Goal: Transaction & Acquisition: Download file/media

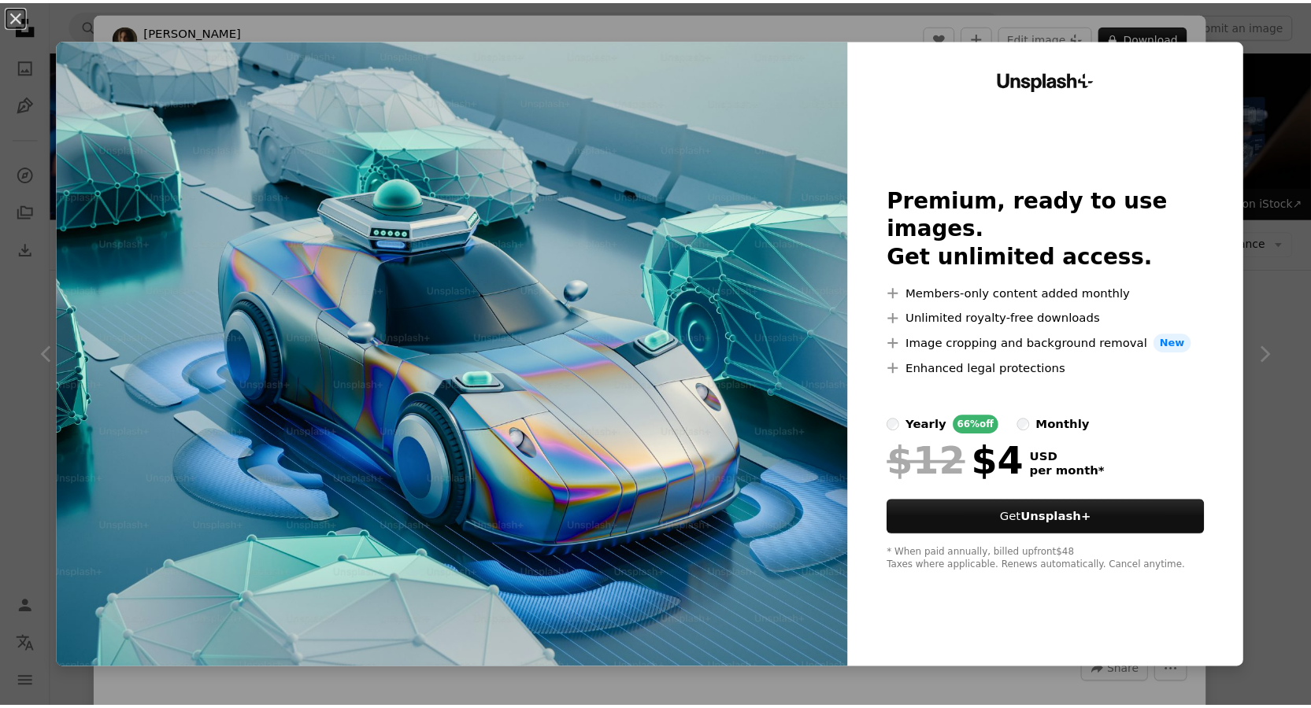
scroll to position [734, 0]
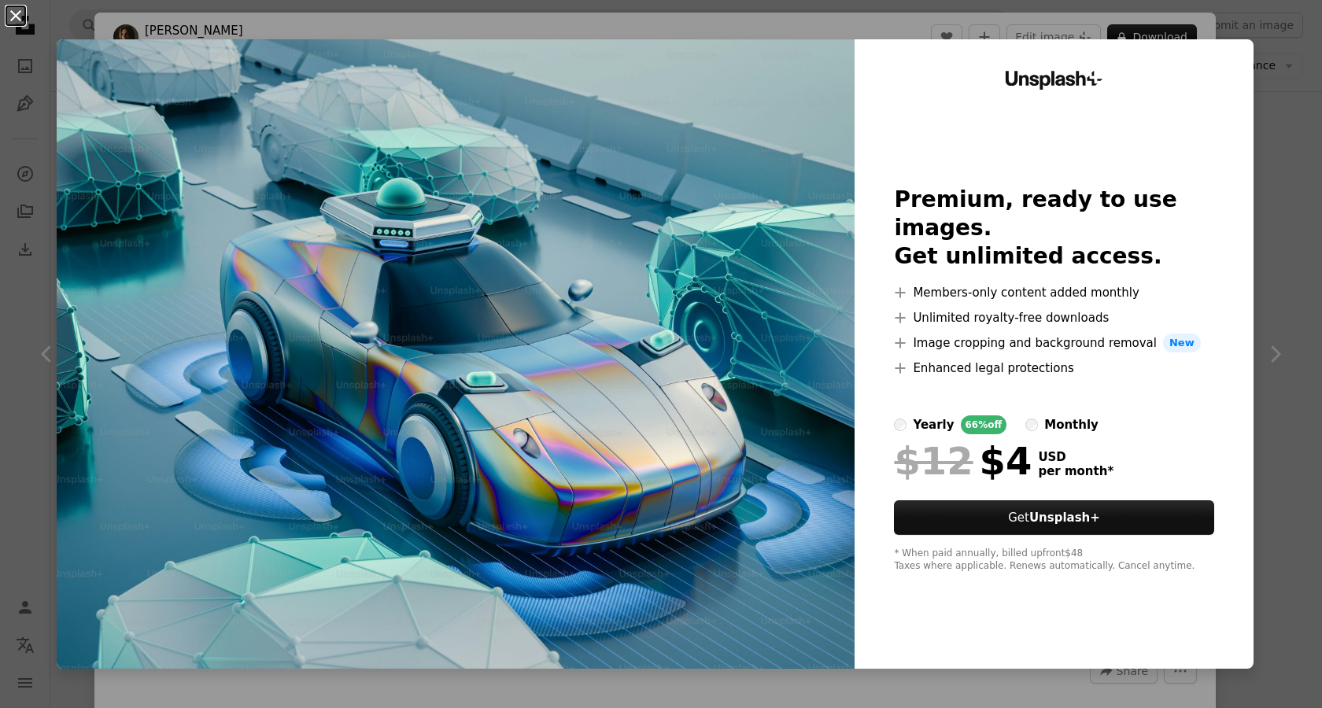
click at [18, 24] on button "An X shape" at bounding box center [15, 15] width 19 height 19
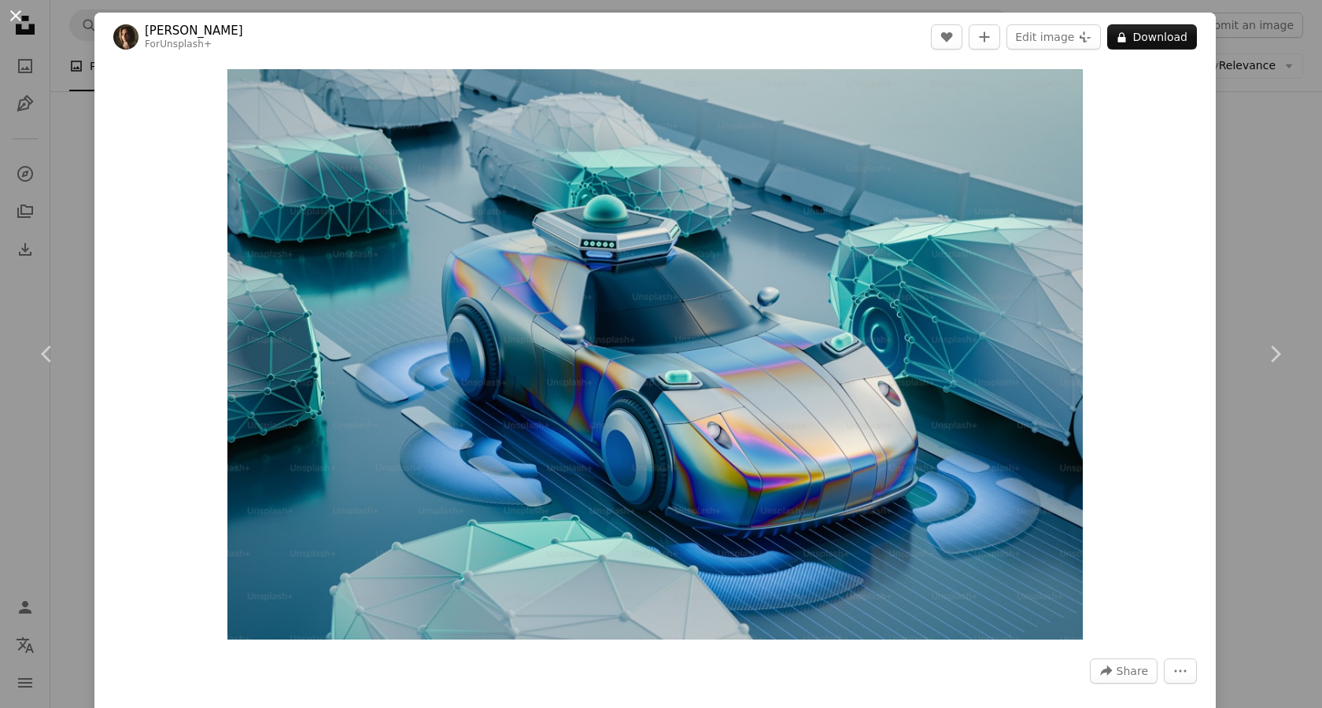
click at [13, 18] on button "An X shape" at bounding box center [15, 15] width 19 height 19
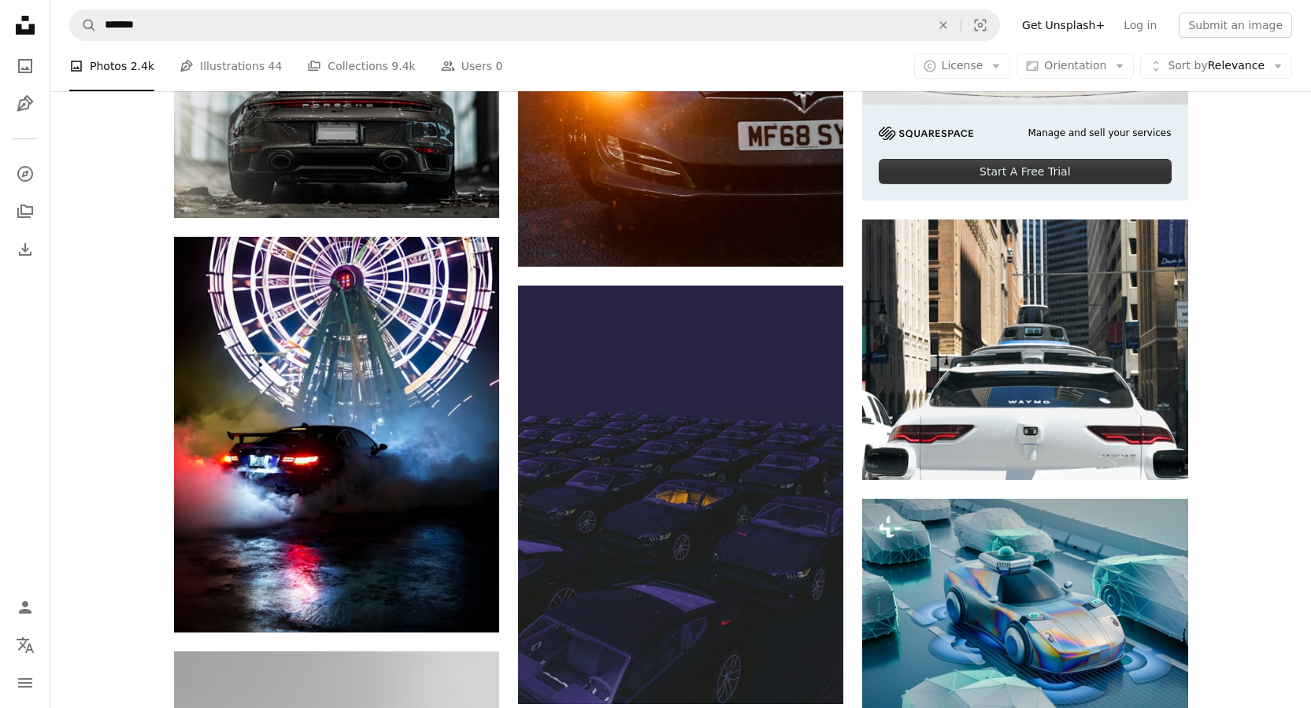
scroll to position [613, 0]
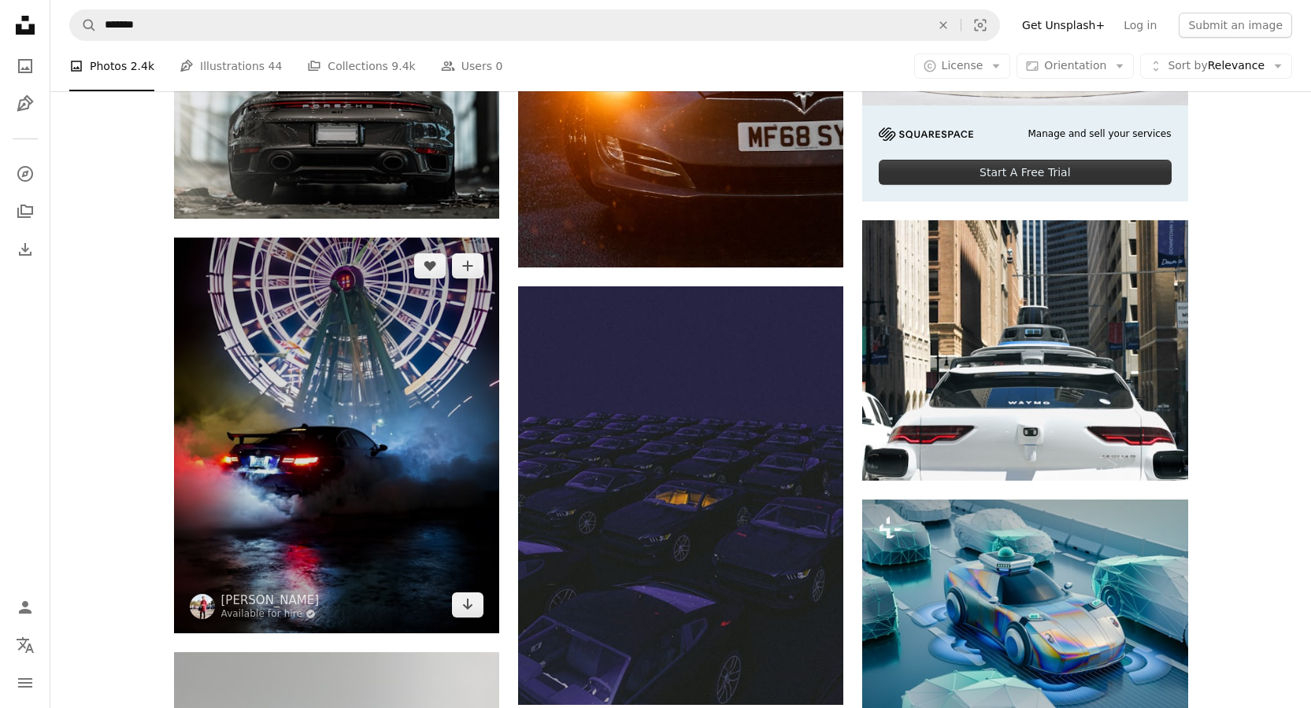
click at [415, 374] on img at bounding box center [336, 436] width 325 height 396
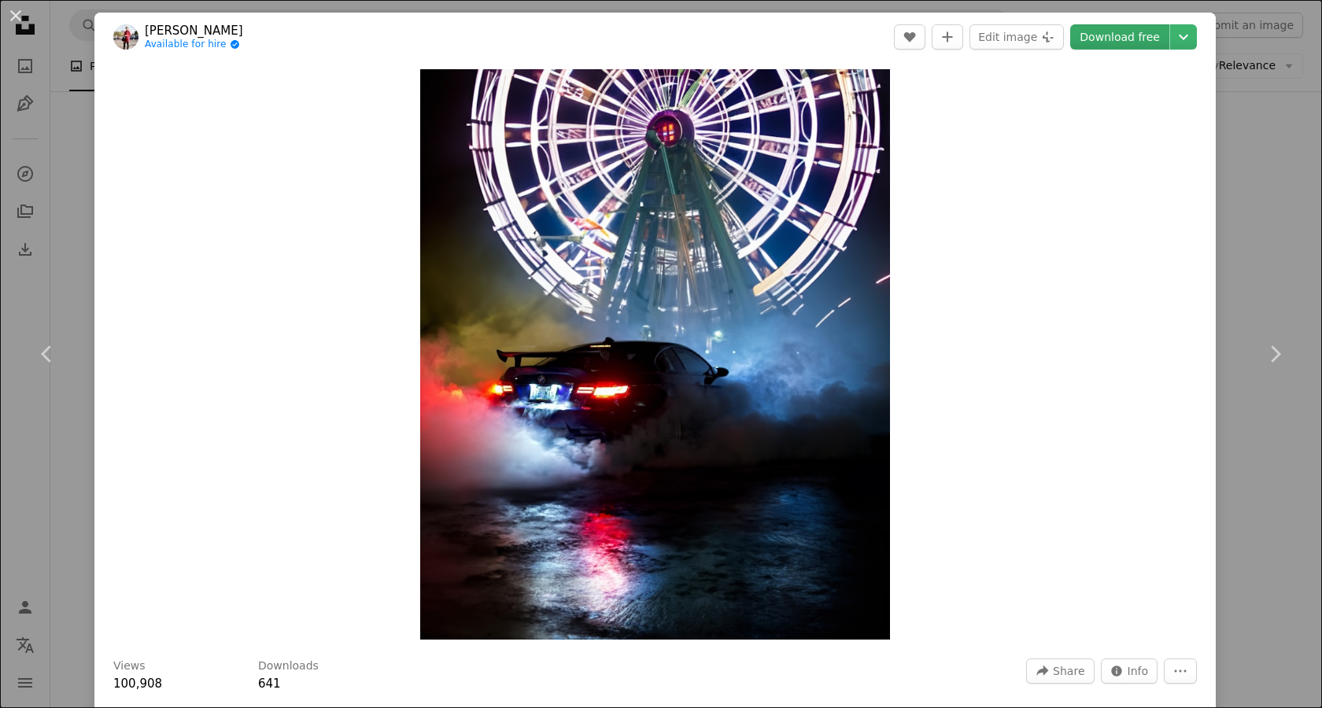
click at [1120, 46] on link "Download free" at bounding box center [1120, 36] width 99 height 25
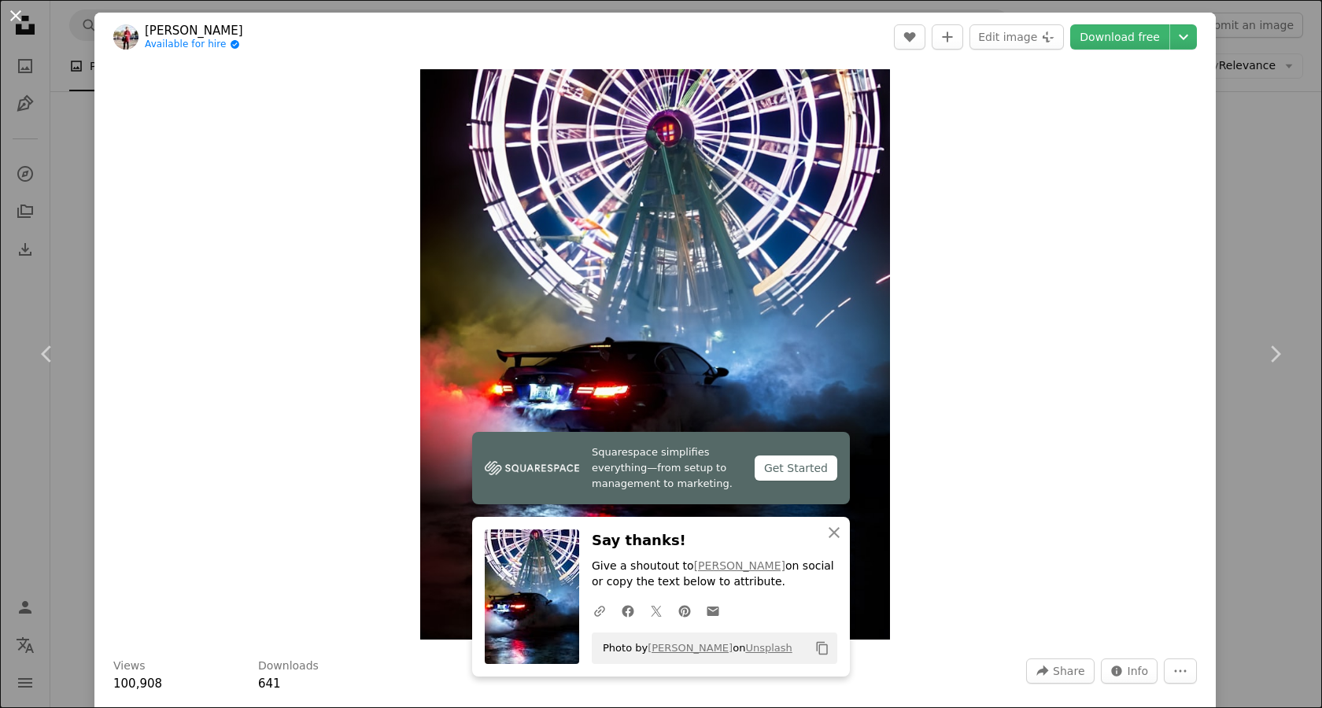
click at [17, 17] on button "An X shape" at bounding box center [15, 15] width 19 height 19
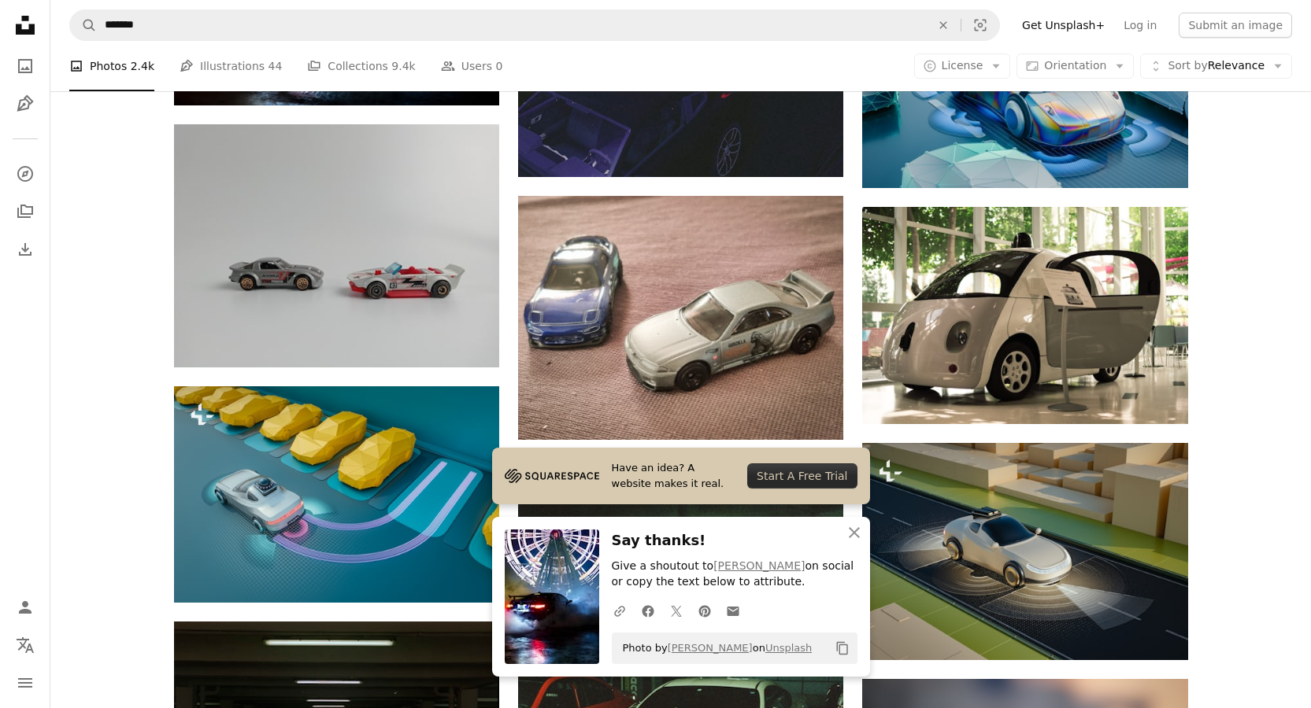
scroll to position [1408, 0]
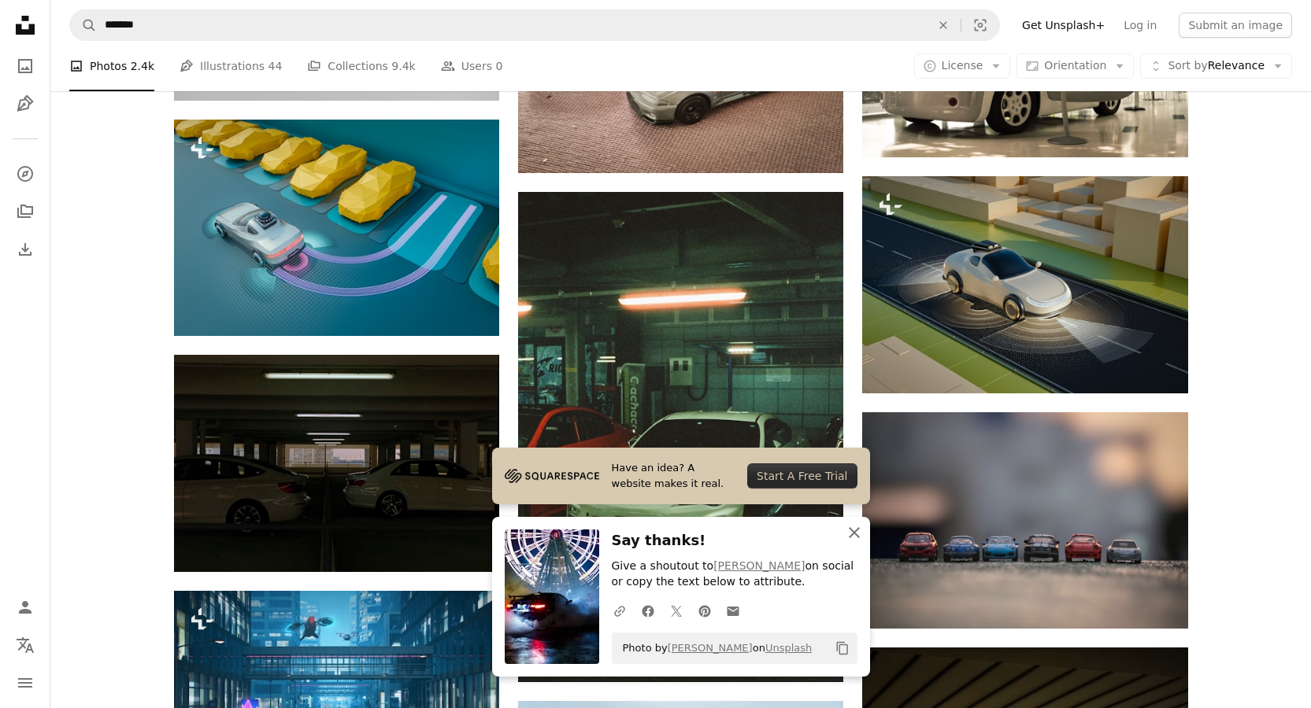
click at [850, 528] on icon "button" at bounding box center [854, 532] width 11 height 11
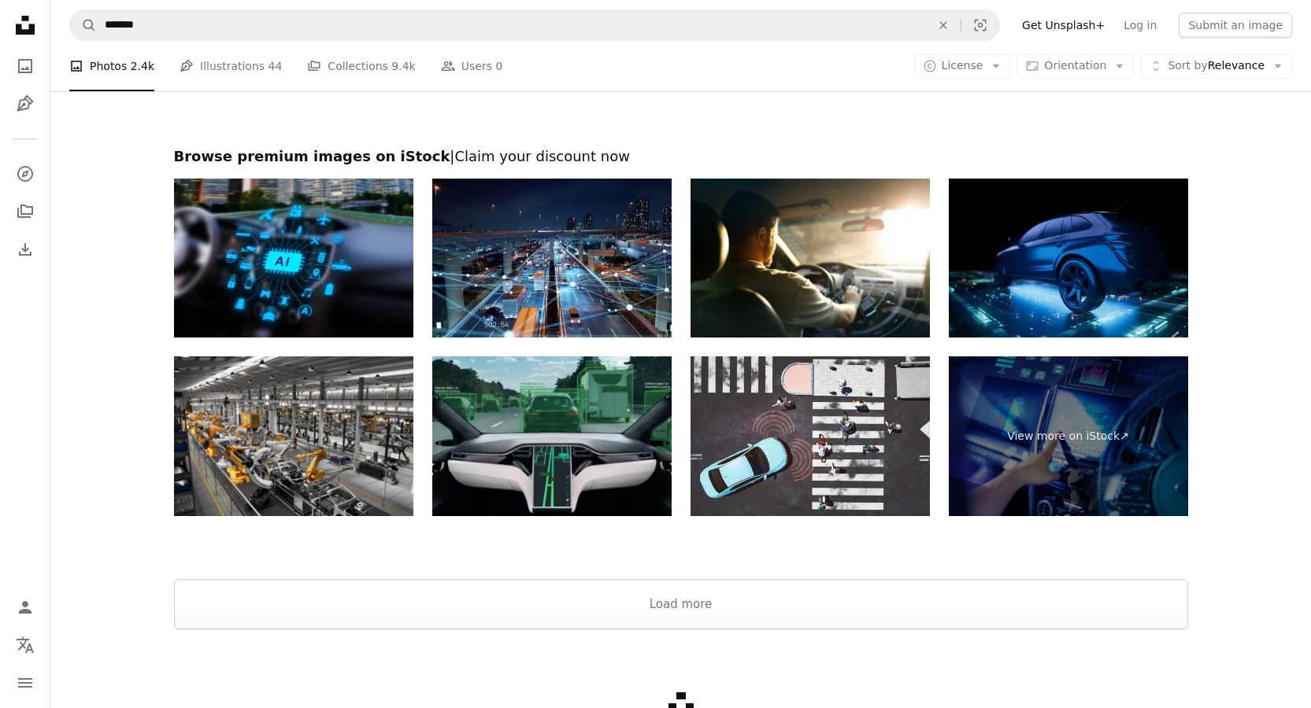
scroll to position [2764, 0]
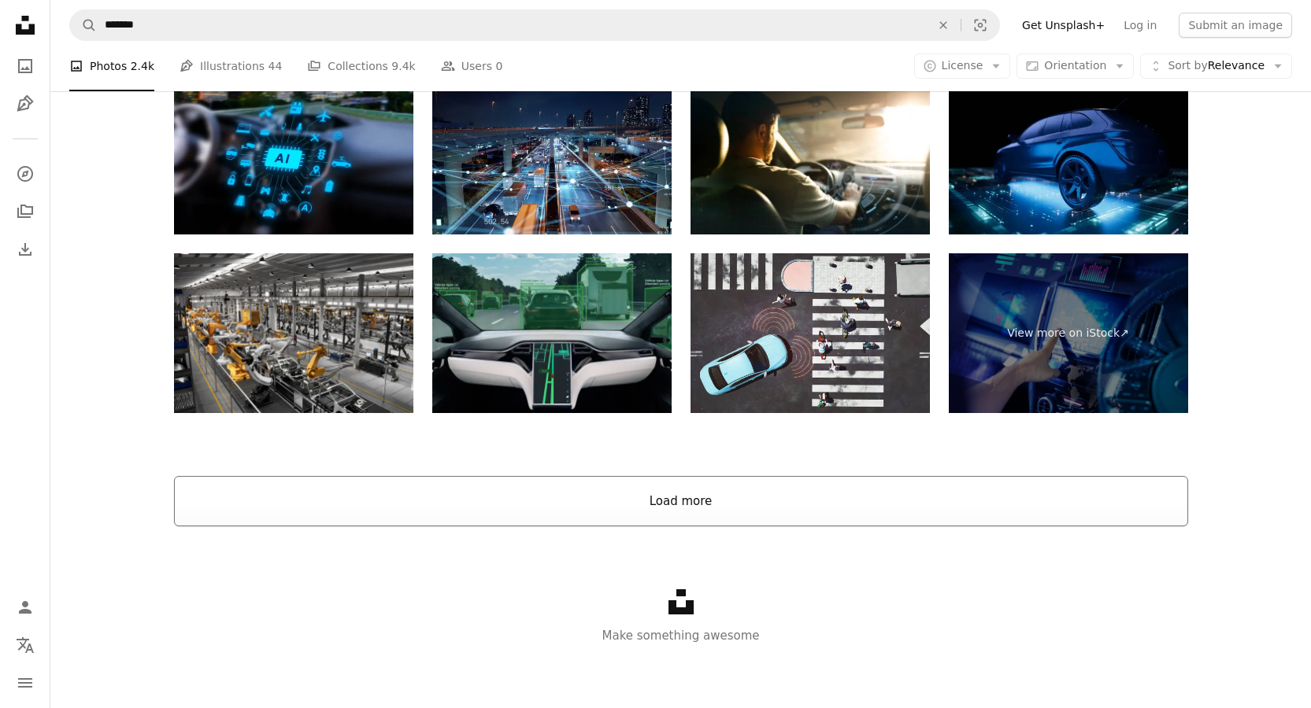
click at [753, 496] on button "Load more" at bounding box center [681, 501] width 1014 height 50
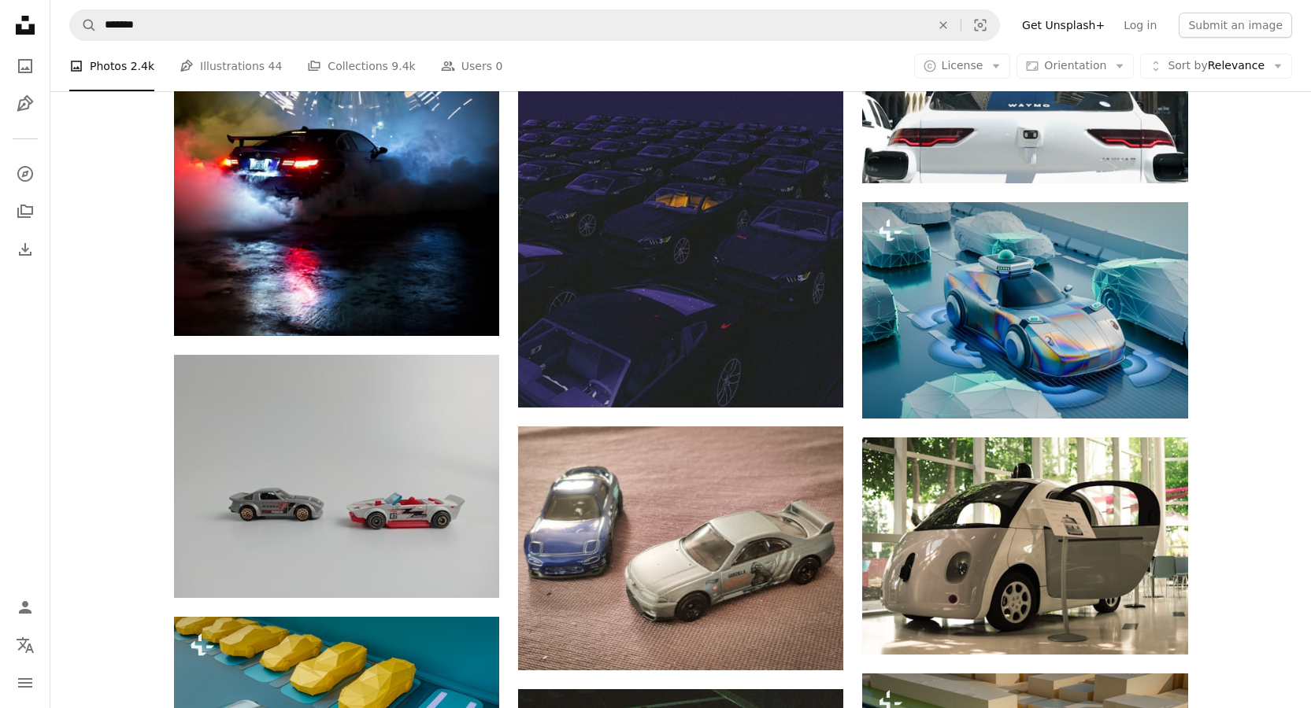
scroll to position [891, 0]
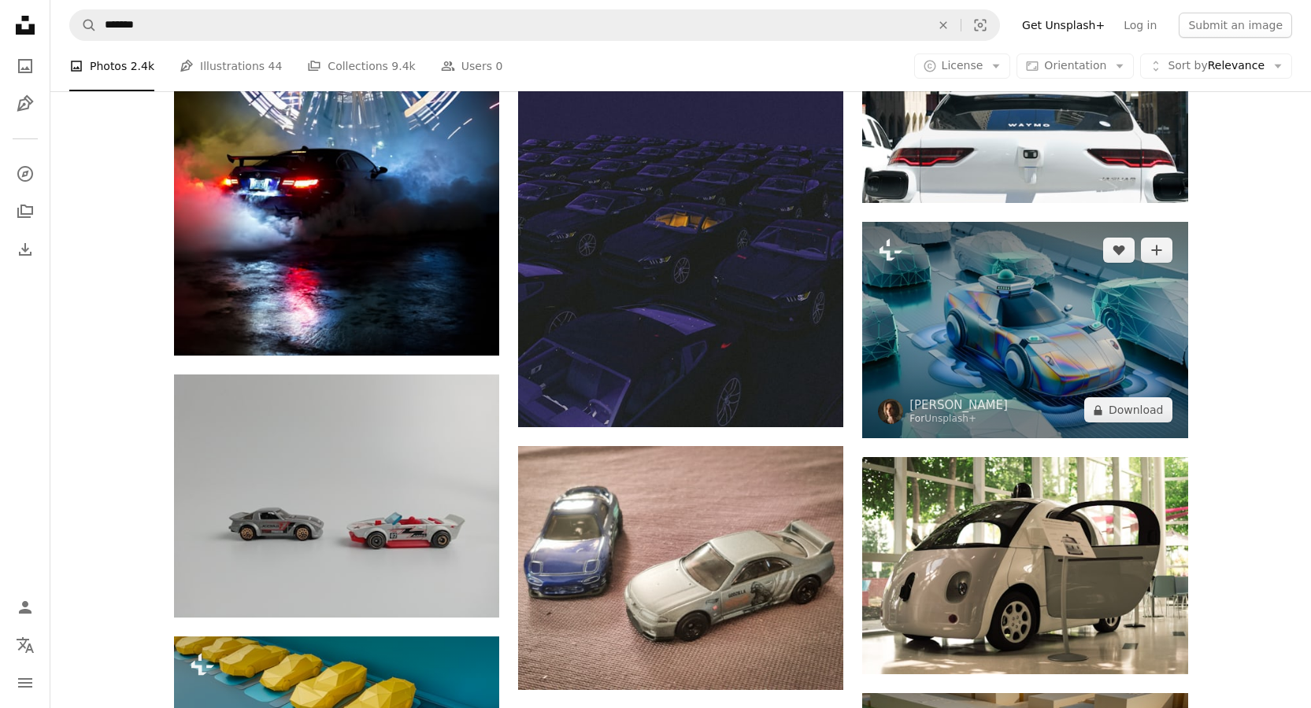
click at [1057, 336] on img at bounding box center [1024, 330] width 325 height 216
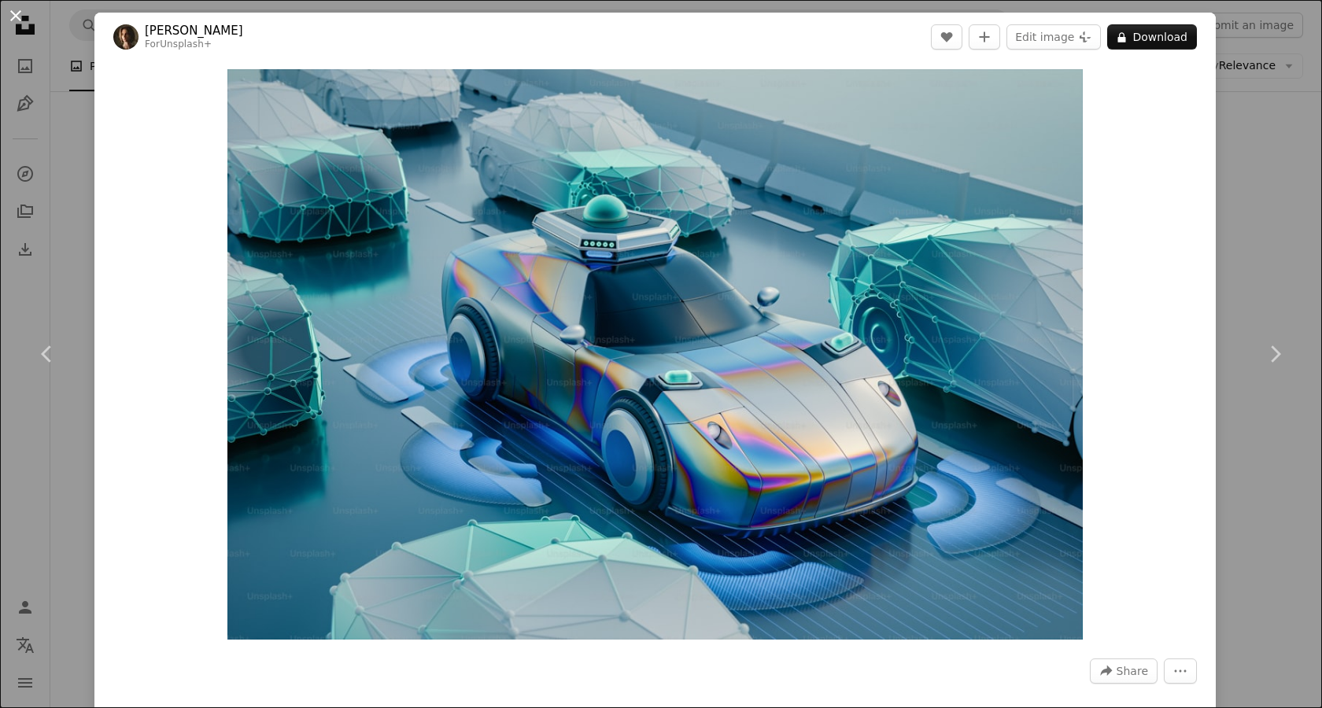
click at [7, 24] on button "An X shape" at bounding box center [15, 15] width 19 height 19
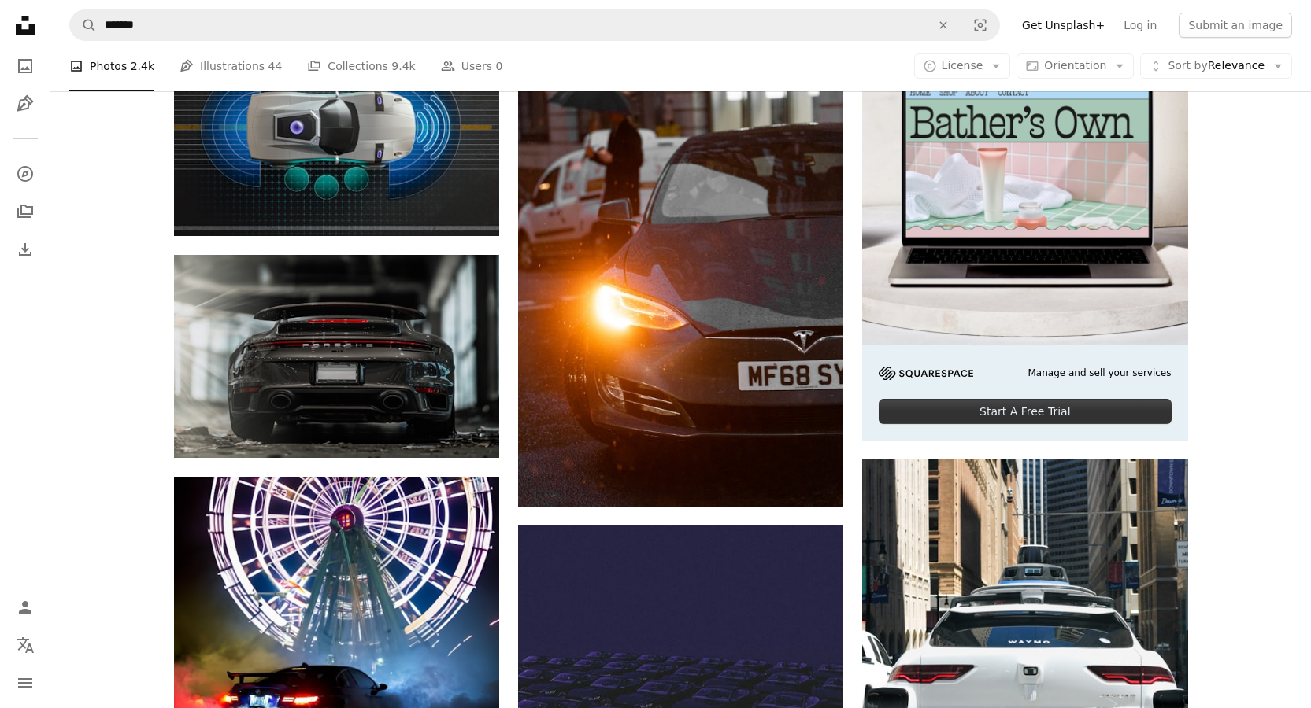
scroll to position [294, 0]
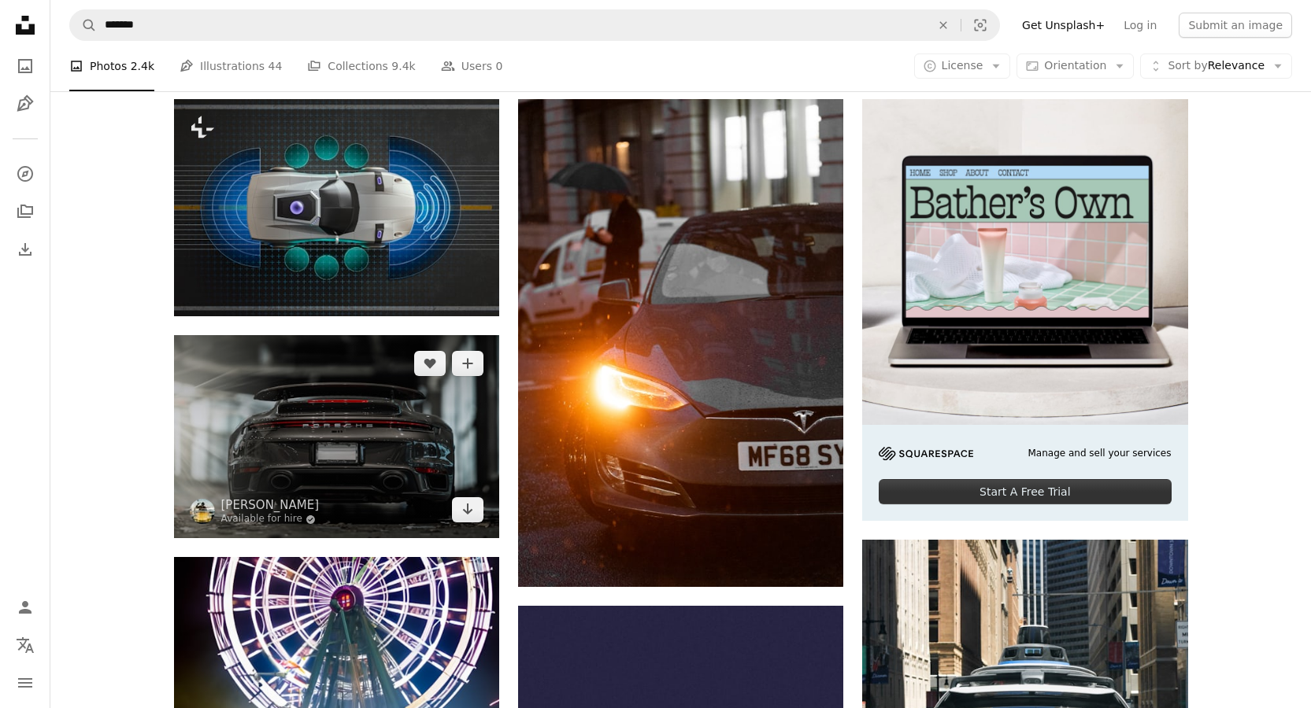
click at [330, 439] on img at bounding box center [336, 437] width 325 height 204
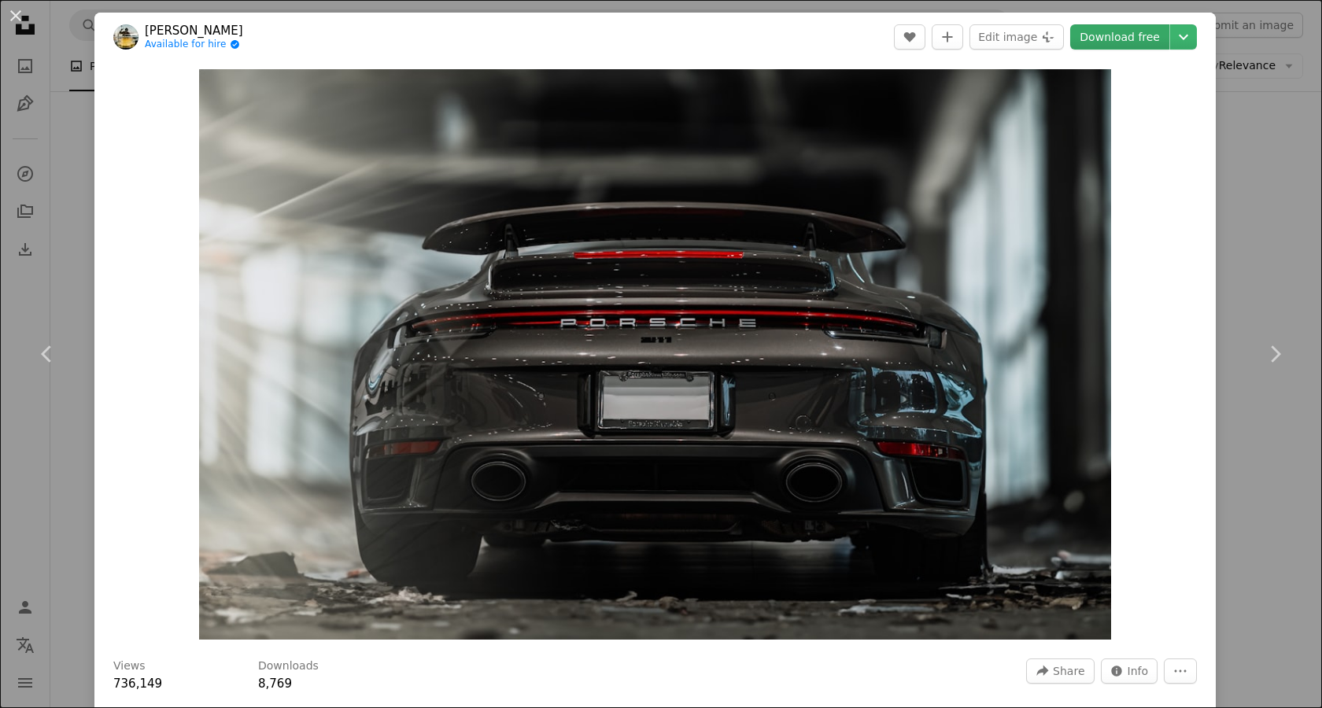
click at [1125, 46] on link "Download free" at bounding box center [1120, 36] width 99 height 25
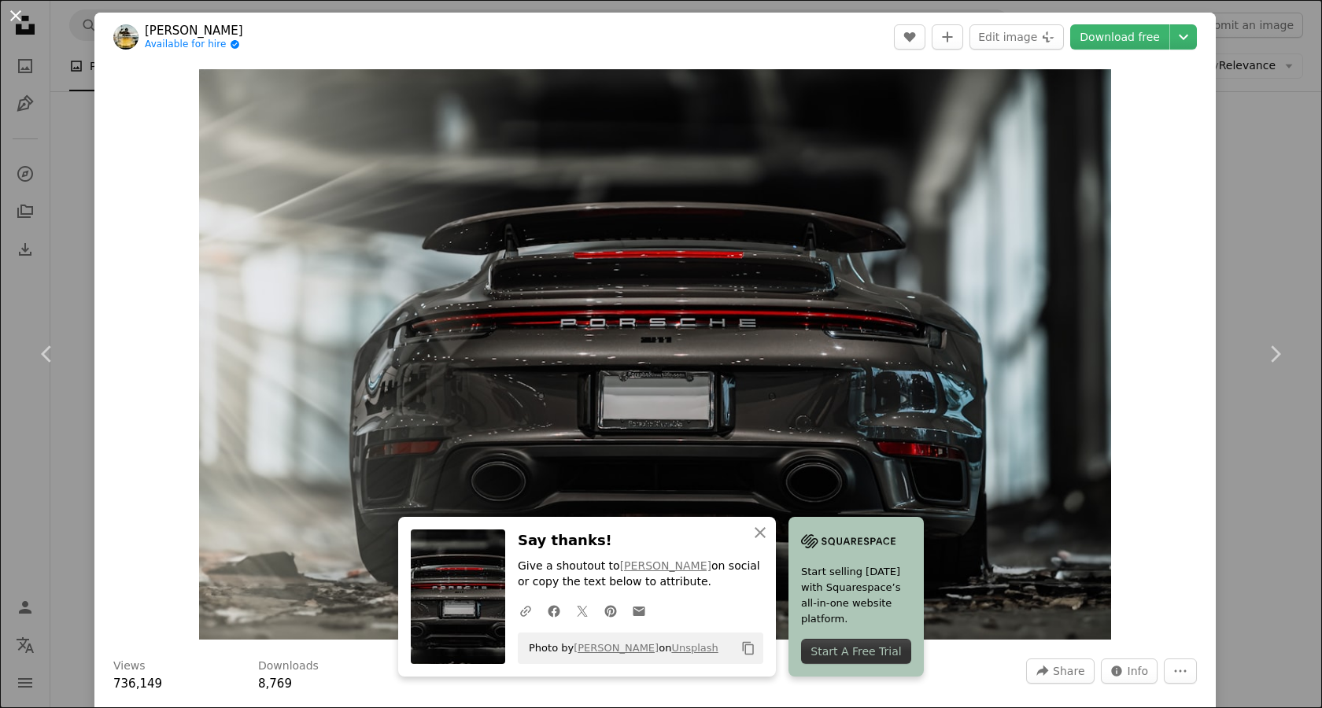
click at [18, 20] on button "An X shape" at bounding box center [15, 15] width 19 height 19
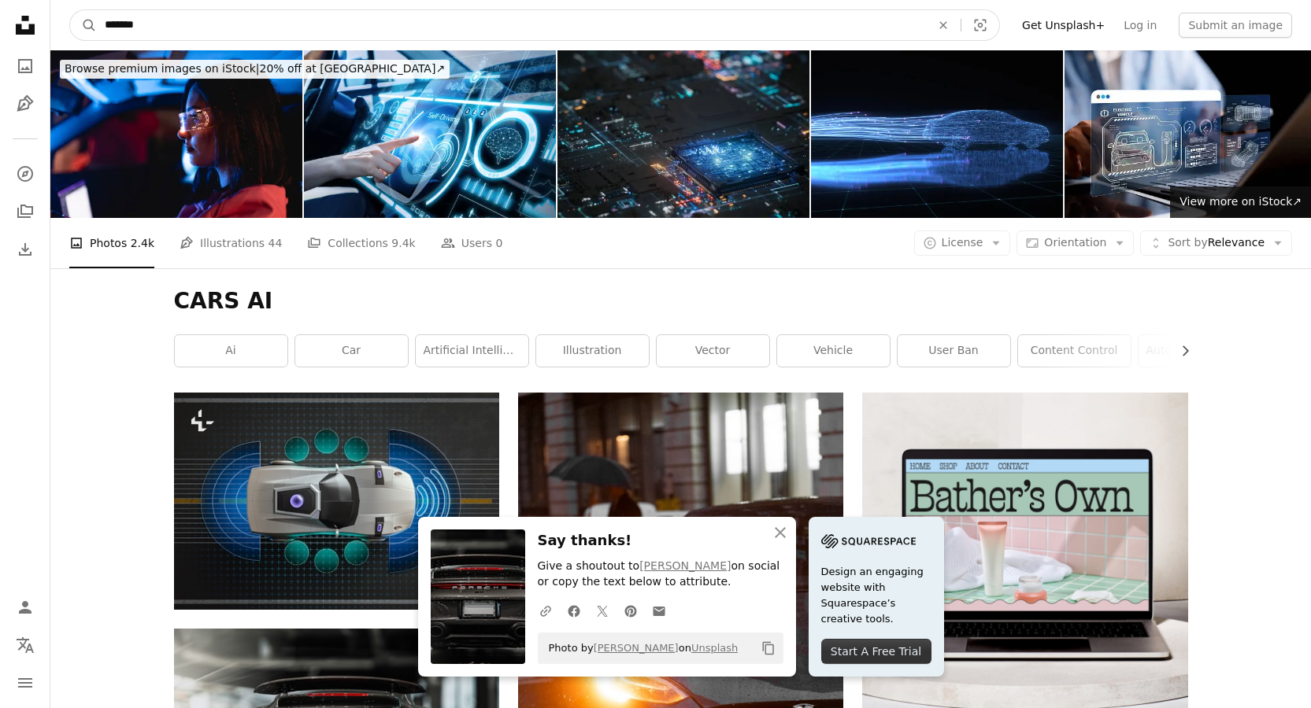
click at [116, 28] on input "*******" at bounding box center [511, 25] width 829 height 30
type input "********"
click at [70, 10] on button "A magnifying glass" at bounding box center [83, 25] width 27 height 30
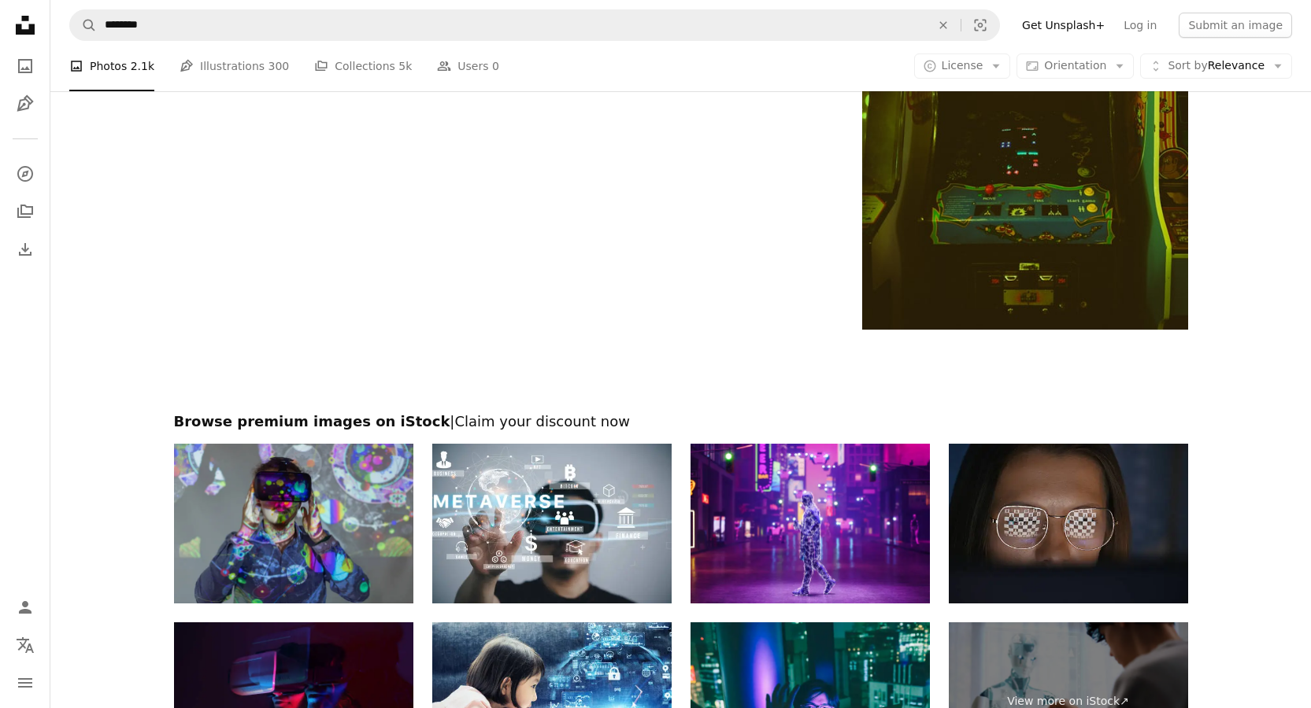
scroll to position [3051, 0]
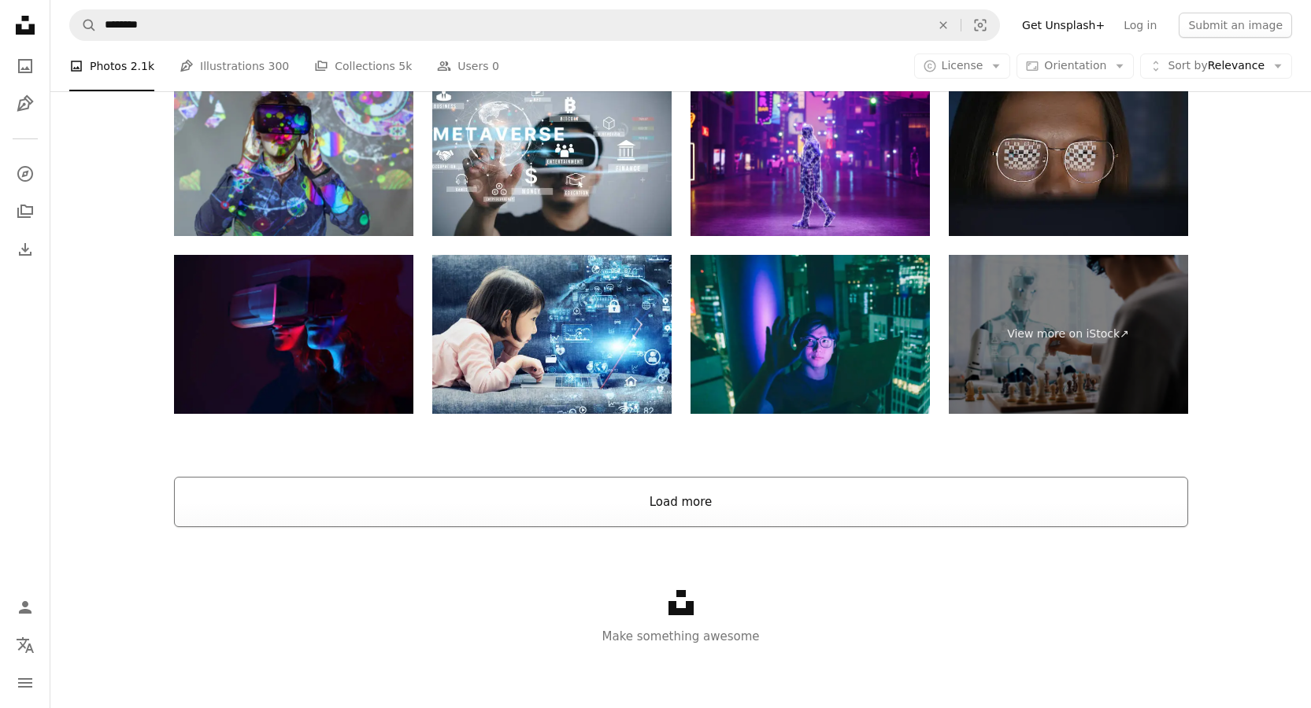
click at [671, 486] on button "Load more" at bounding box center [681, 502] width 1014 height 50
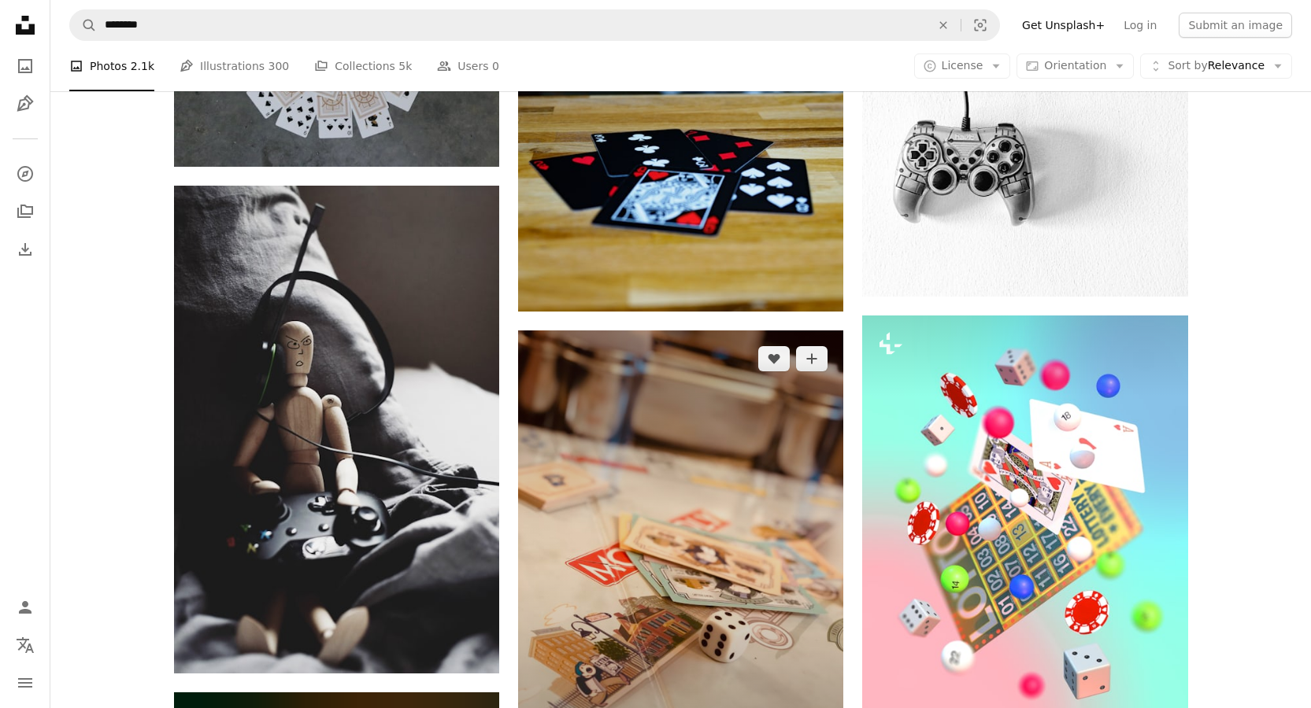
scroll to position [3254, 0]
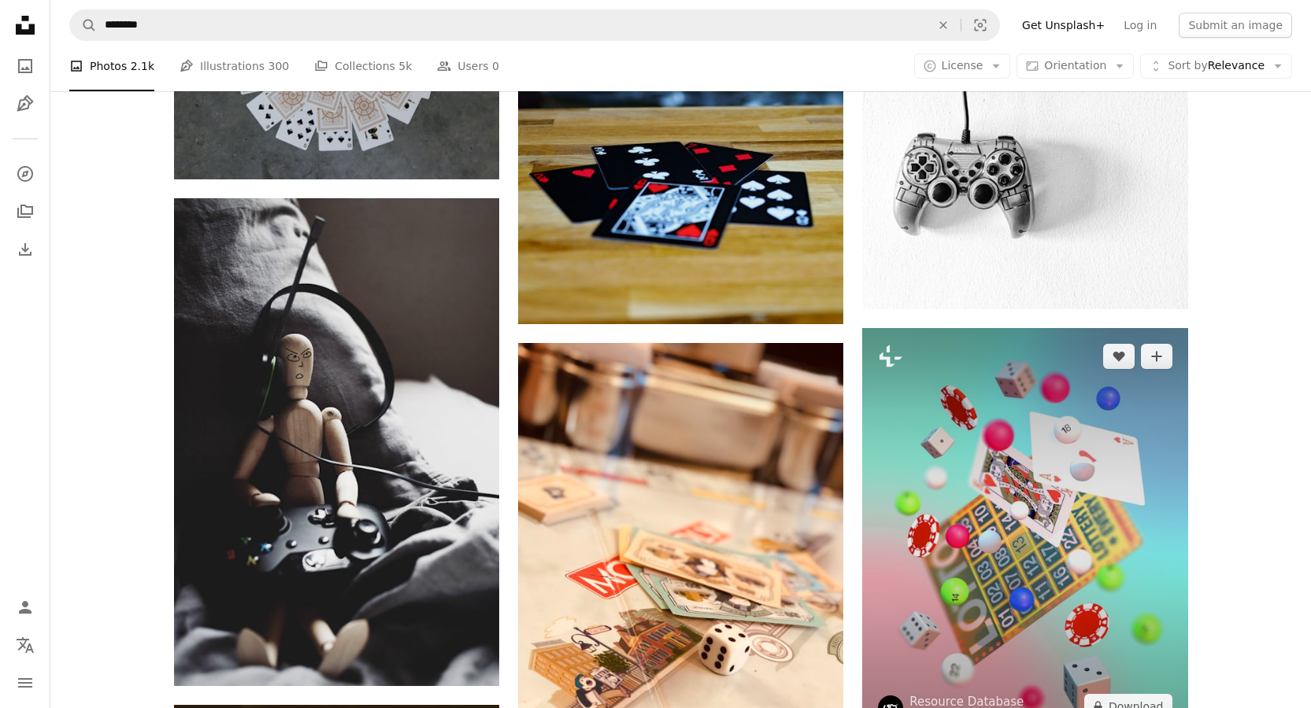
click at [960, 384] on img at bounding box center [1024, 531] width 325 height 407
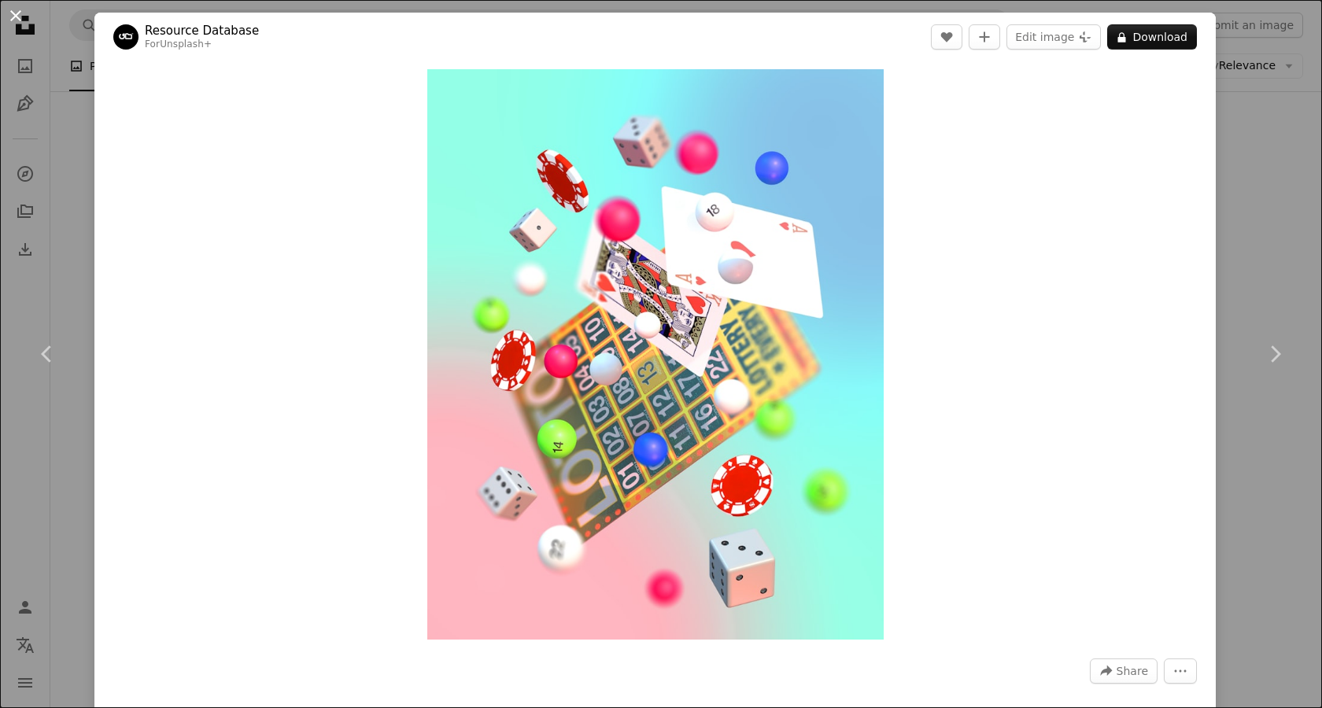
click at [21, 21] on button "An X shape" at bounding box center [15, 15] width 19 height 19
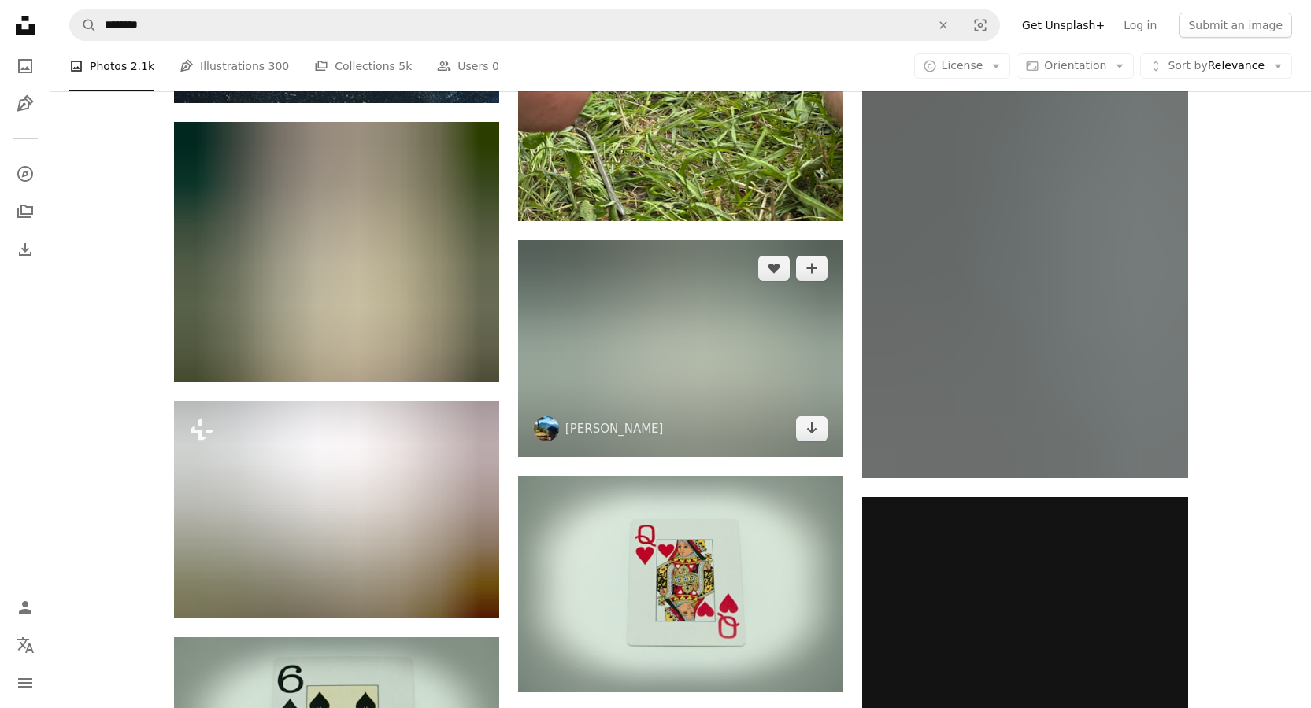
scroll to position [8188, 0]
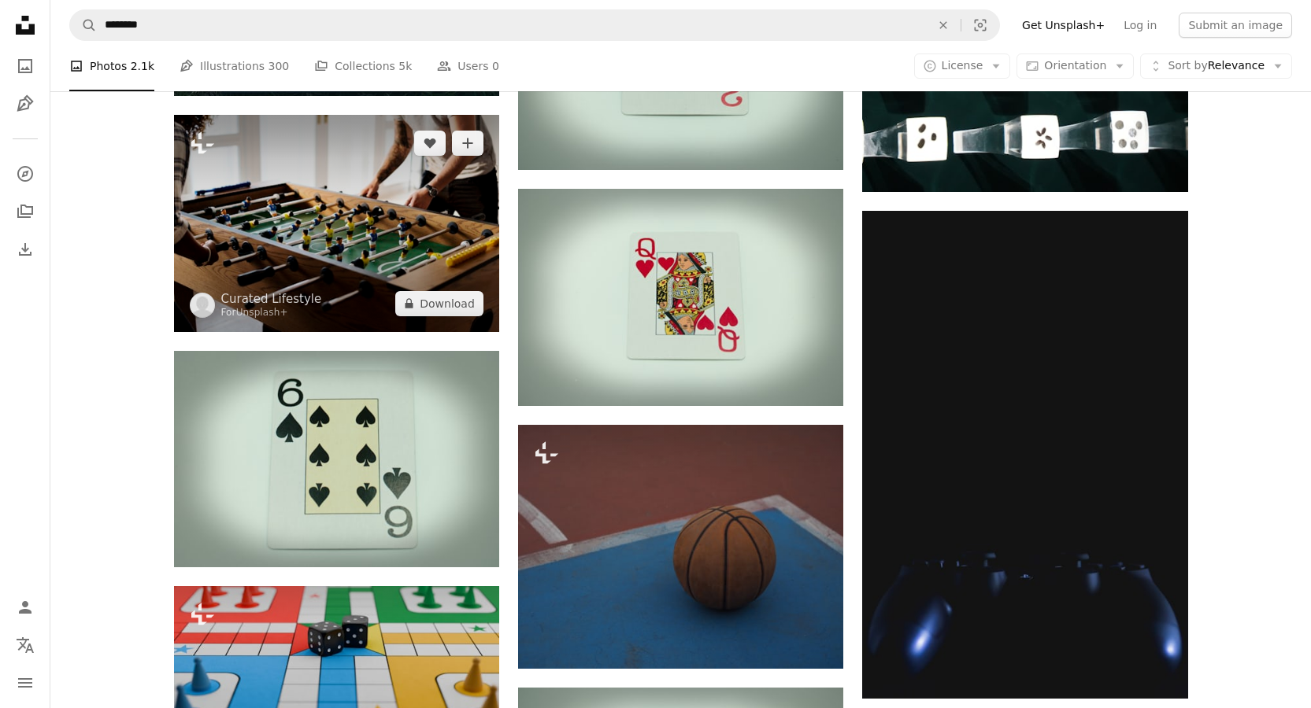
click at [430, 239] on img at bounding box center [336, 223] width 325 height 217
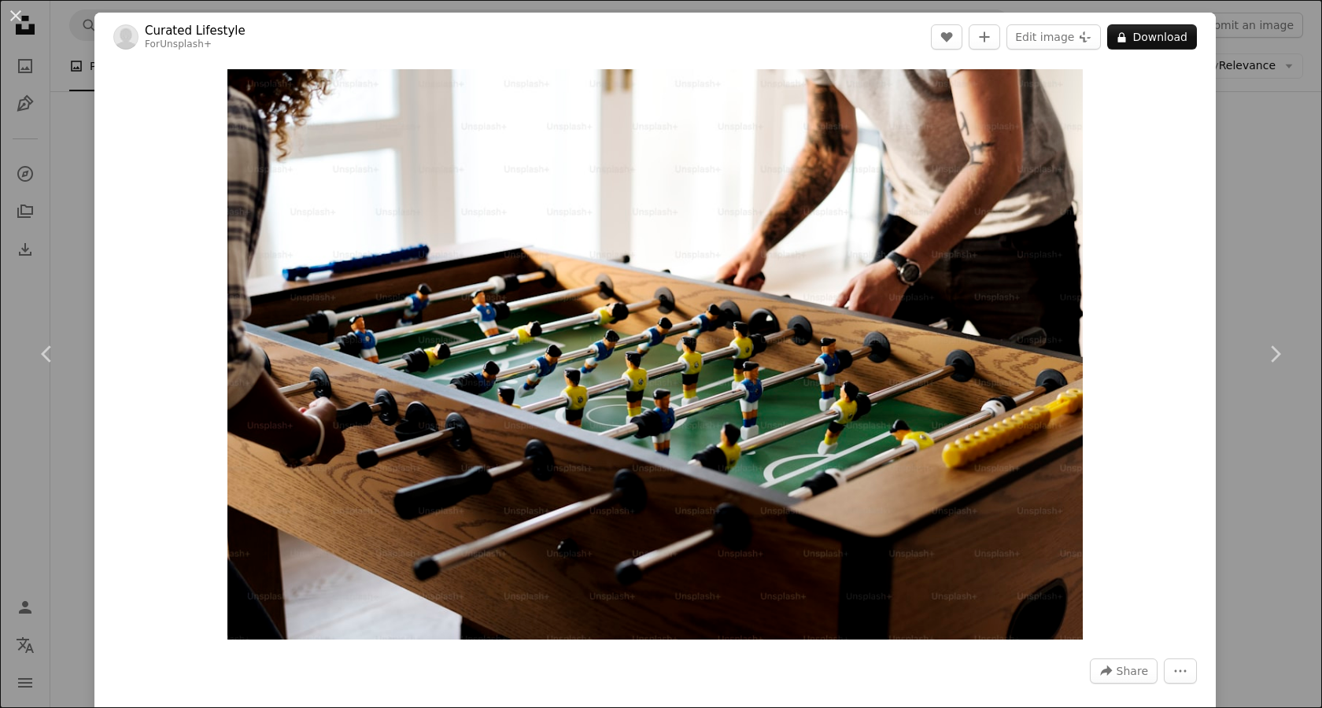
click at [15, 17] on button "An X shape" at bounding box center [15, 15] width 19 height 19
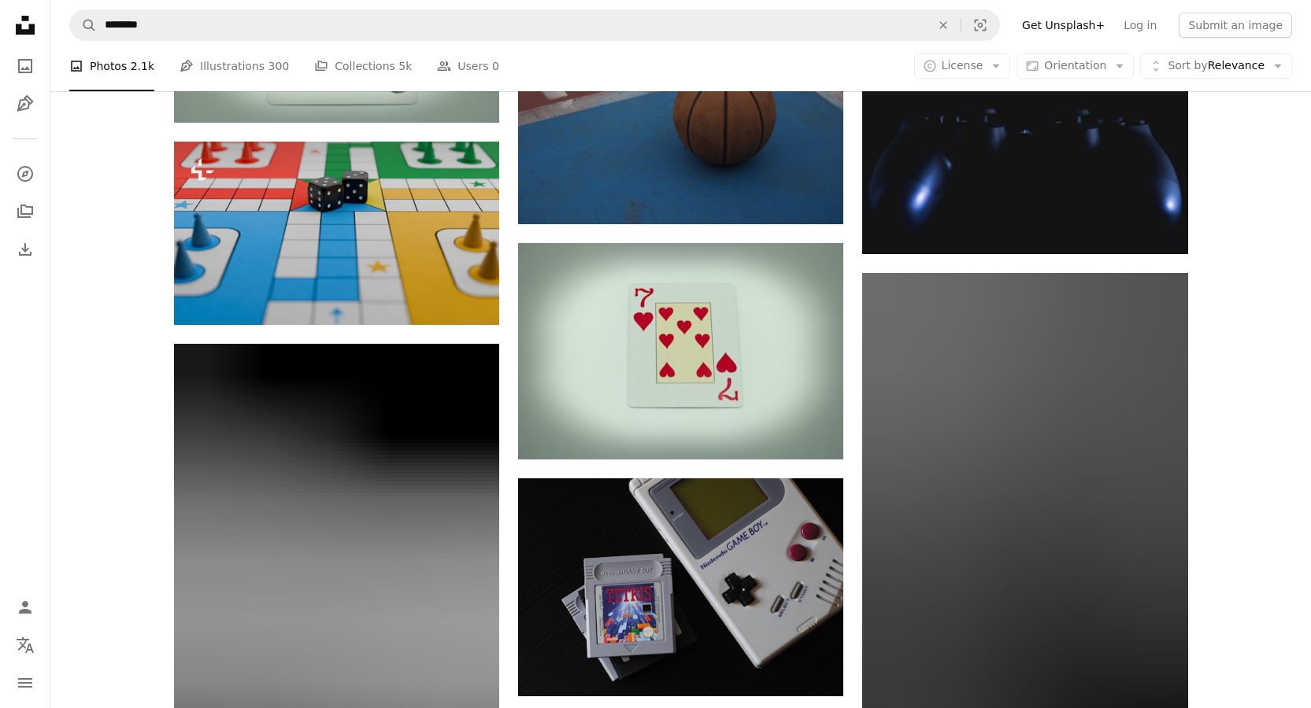
scroll to position [8704, 0]
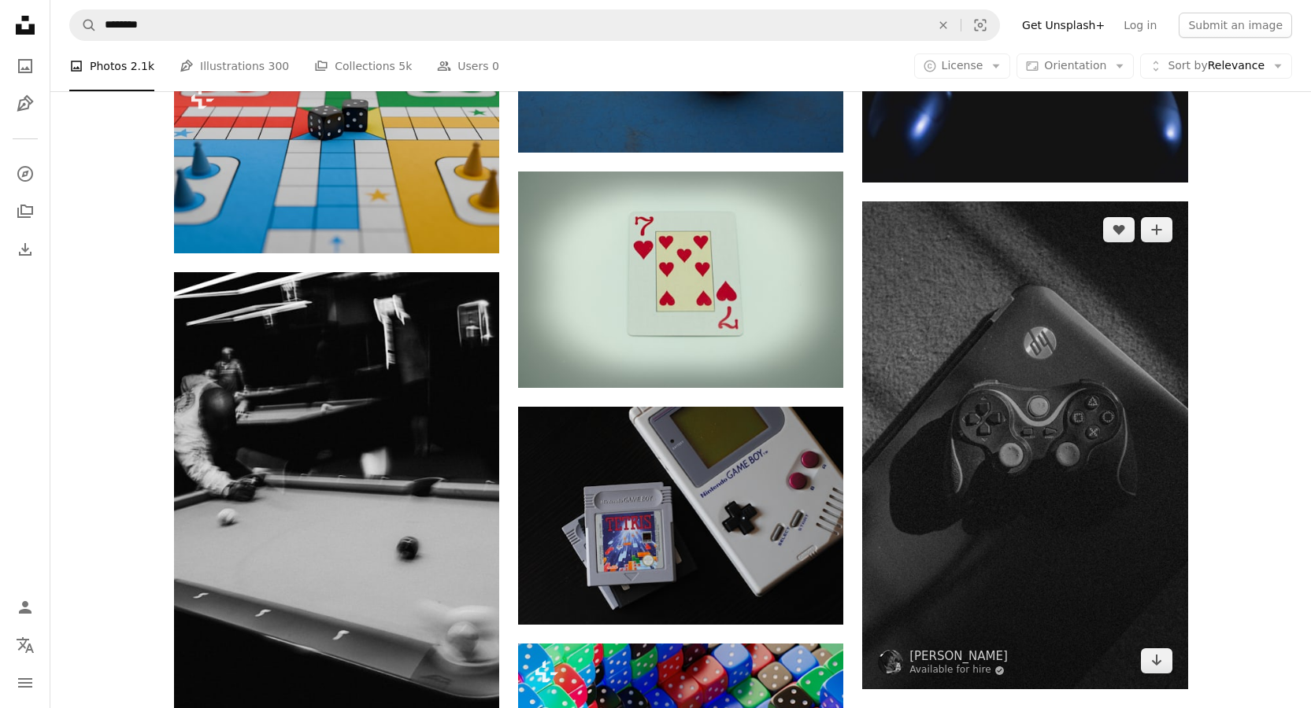
click at [1017, 525] on img at bounding box center [1024, 446] width 325 height 488
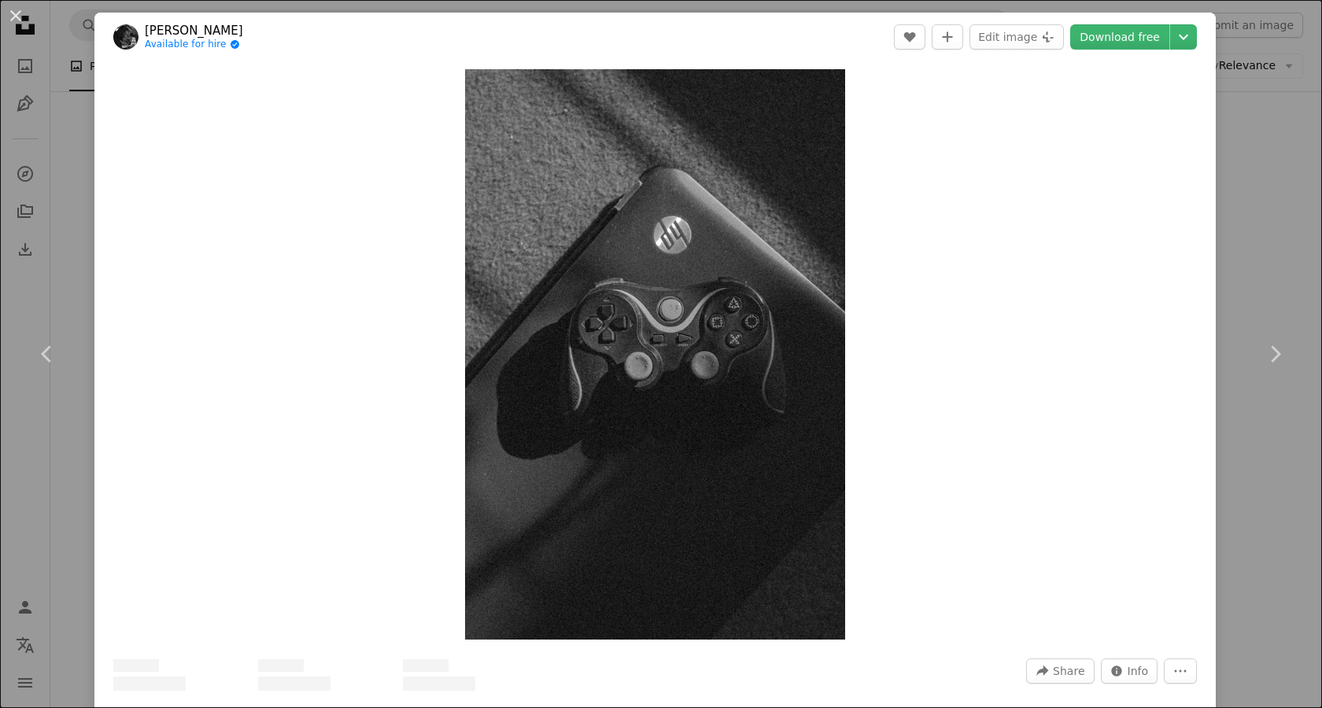
click at [1123, 52] on header "[PERSON_NAME] Available for hire A checkmark inside of a circle A heart A plus …" at bounding box center [655, 37] width 1122 height 49
click at [1122, 49] on link "Download free" at bounding box center [1120, 36] width 99 height 25
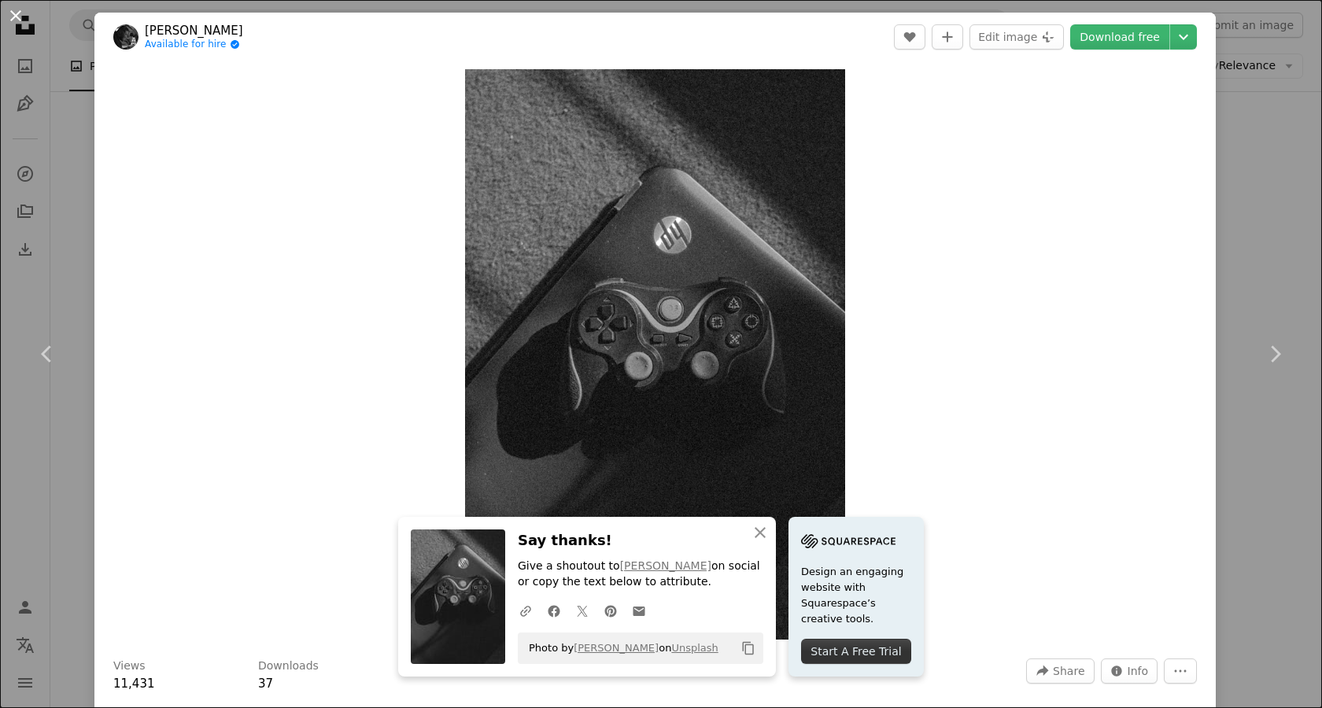
click at [14, 22] on button "An X shape" at bounding box center [15, 15] width 19 height 19
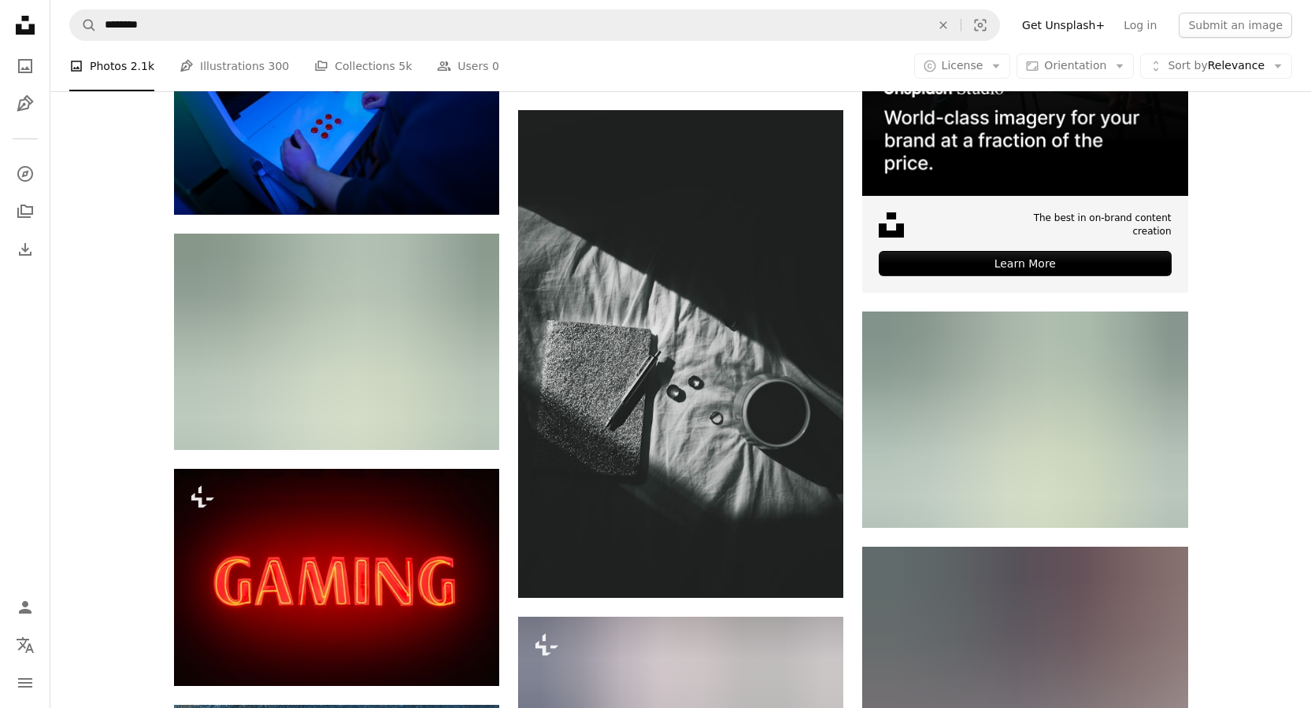
scroll to position [6621, 0]
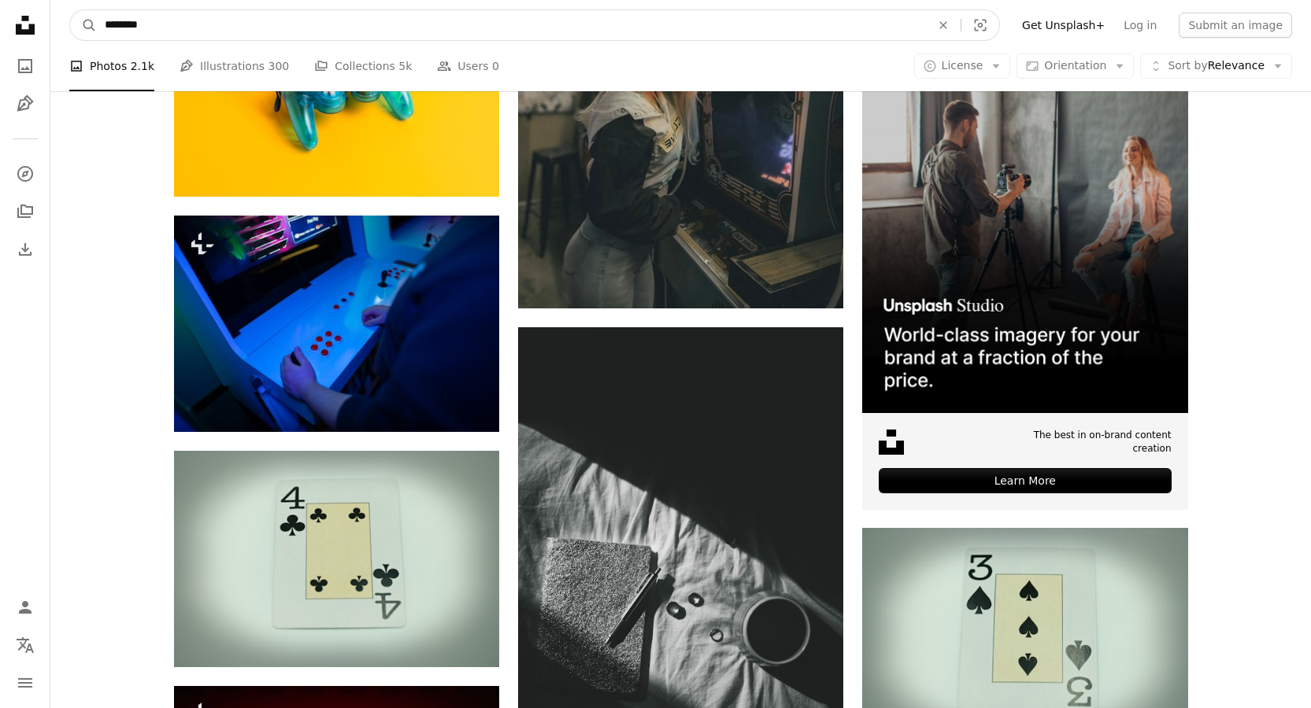
click at [806, 19] on input "********" at bounding box center [511, 25] width 829 height 30
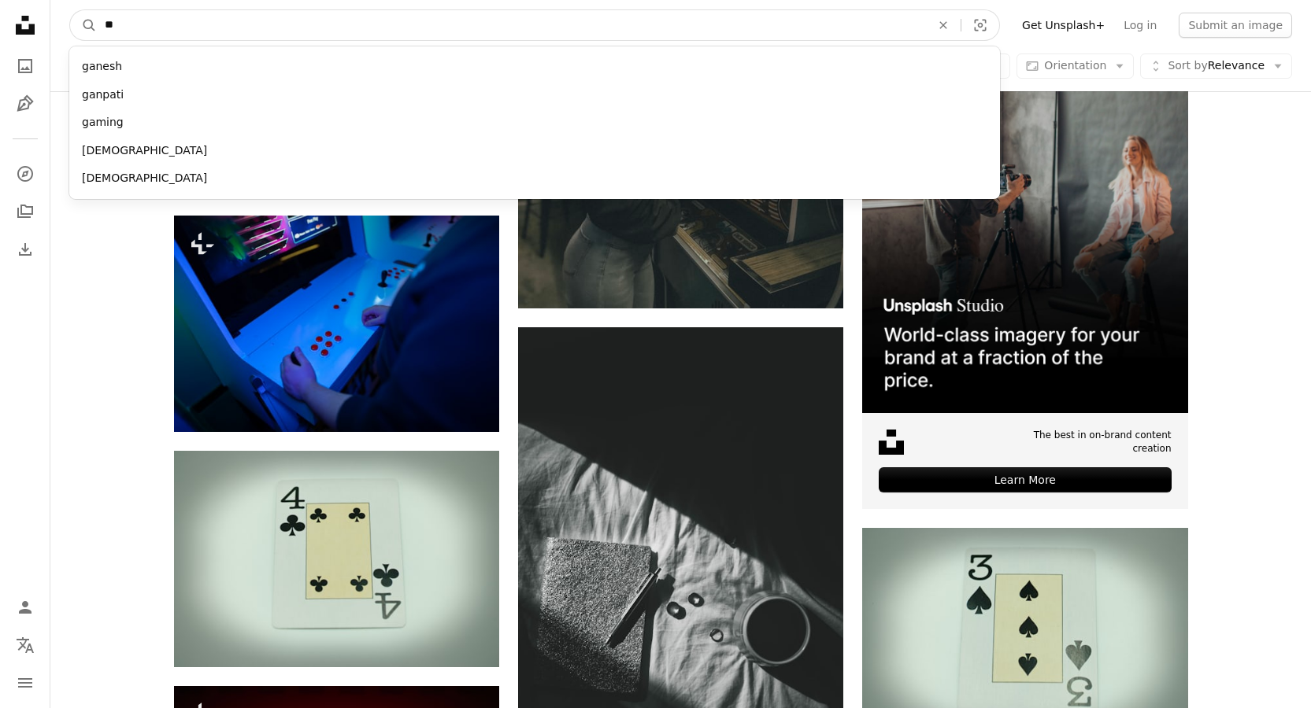
type input "*"
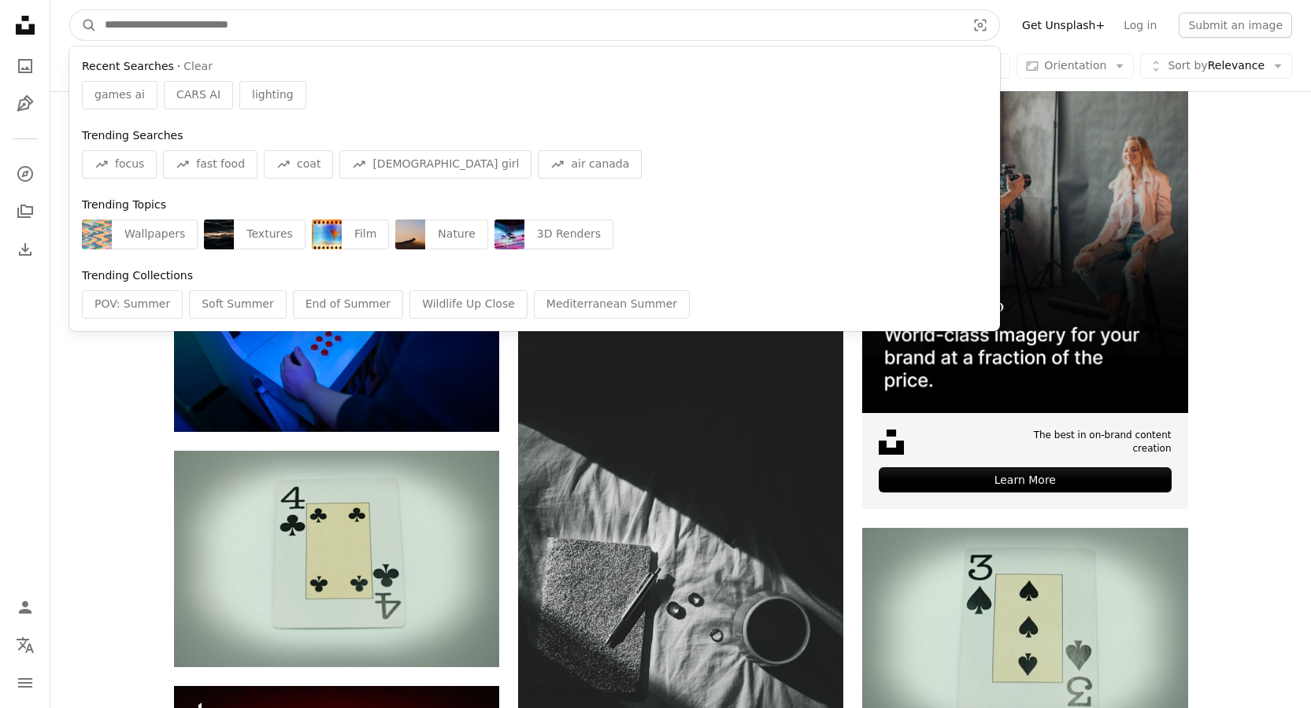
click at [816, 17] on input "Find visuals sitewide" at bounding box center [529, 25] width 864 height 30
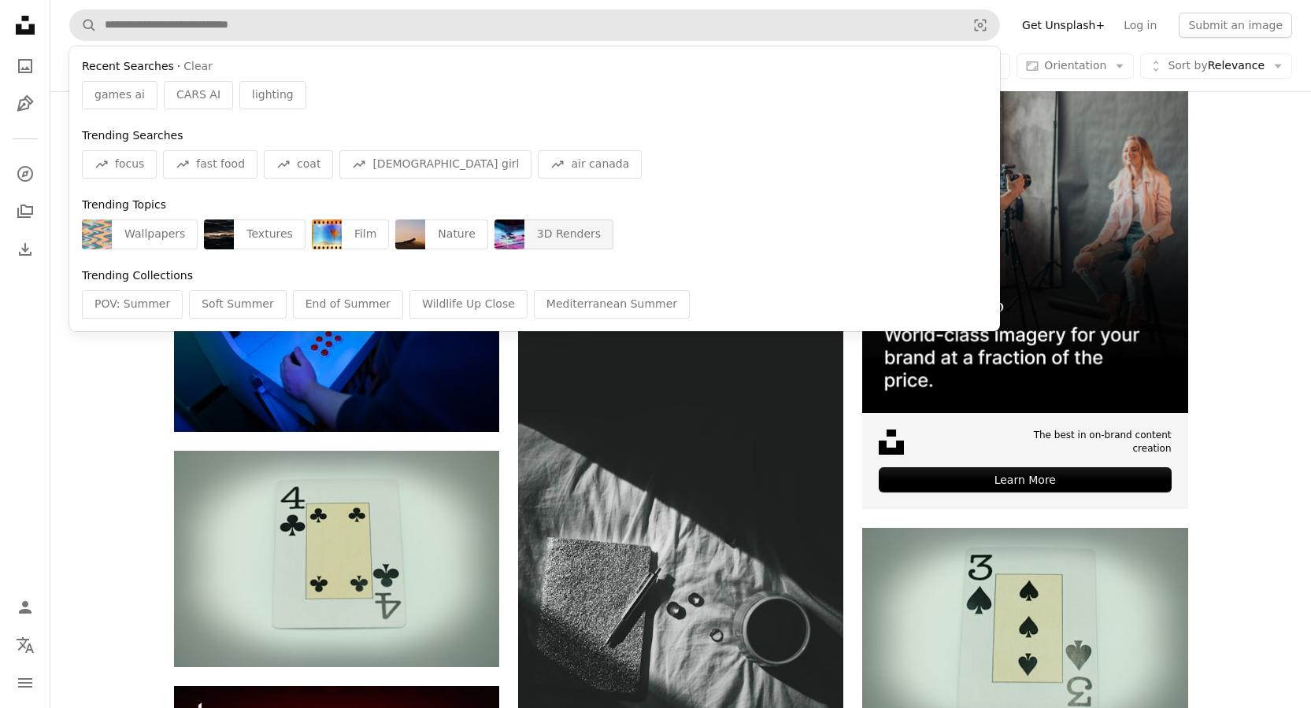
click at [563, 239] on div "3D Renders" at bounding box center [568, 235] width 89 height 30
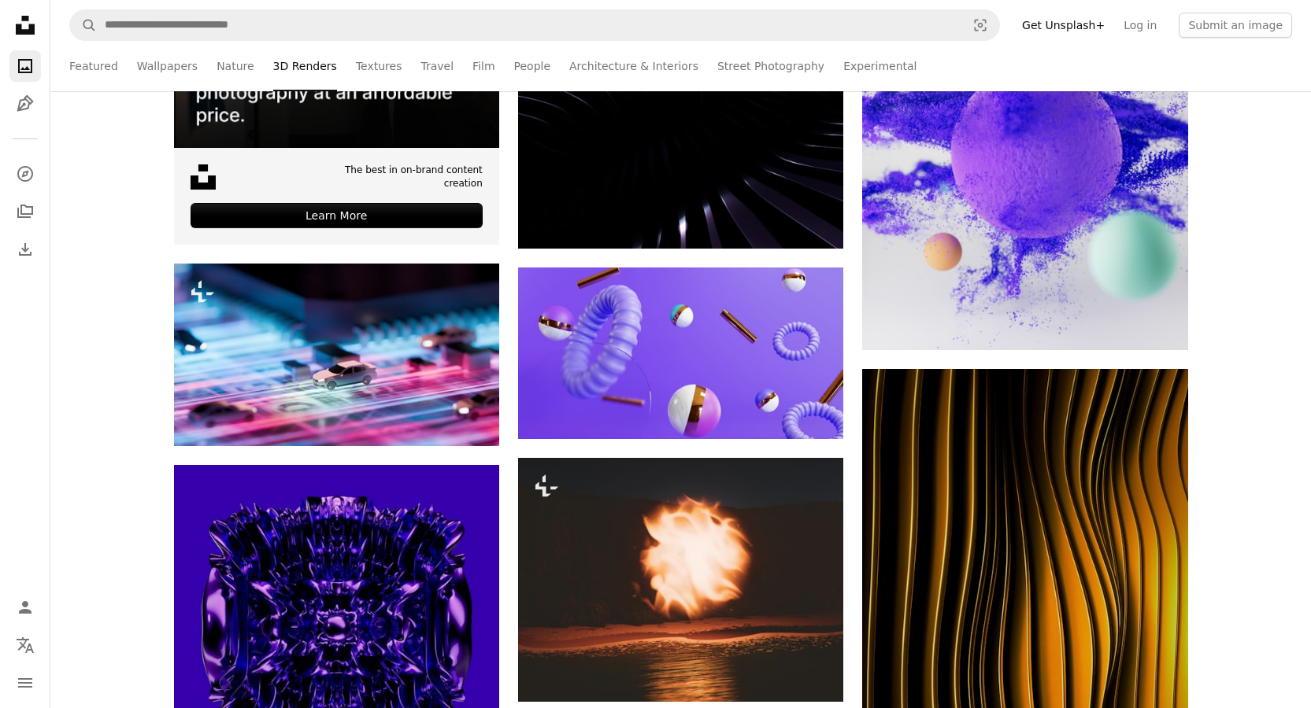
scroll to position [600, 0]
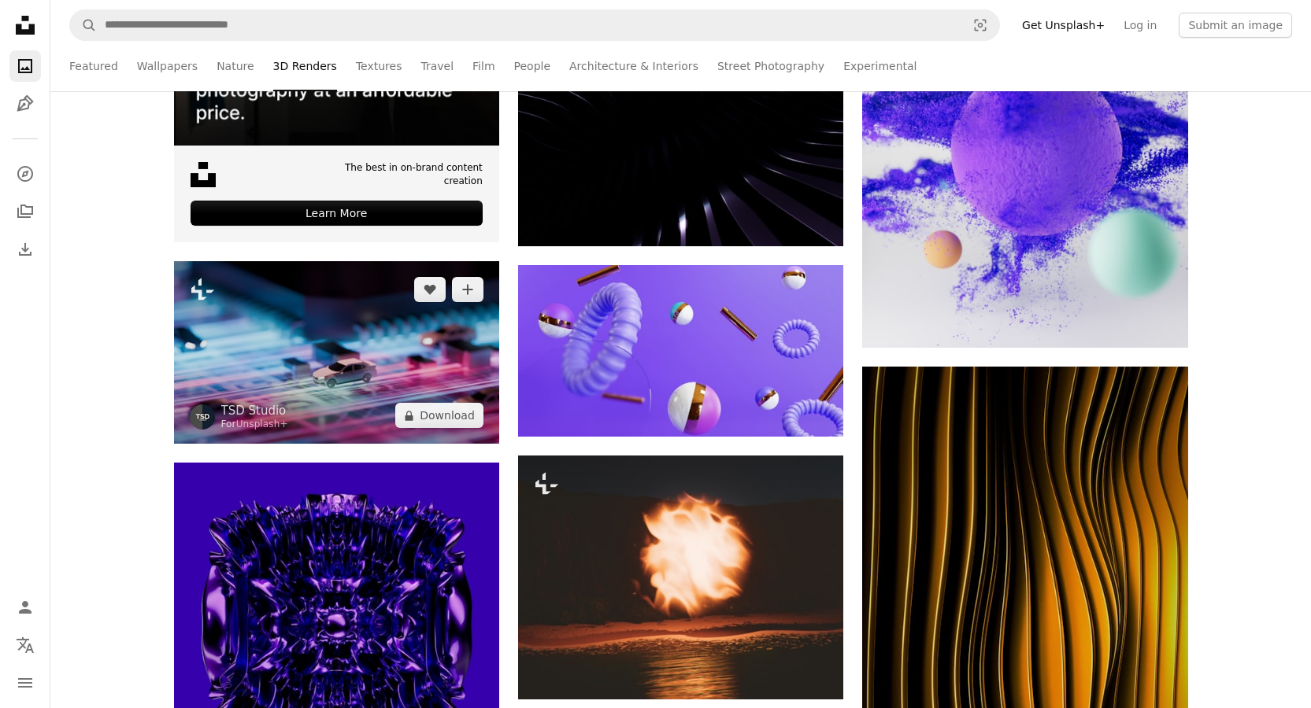
click at [310, 335] on img at bounding box center [336, 352] width 325 height 183
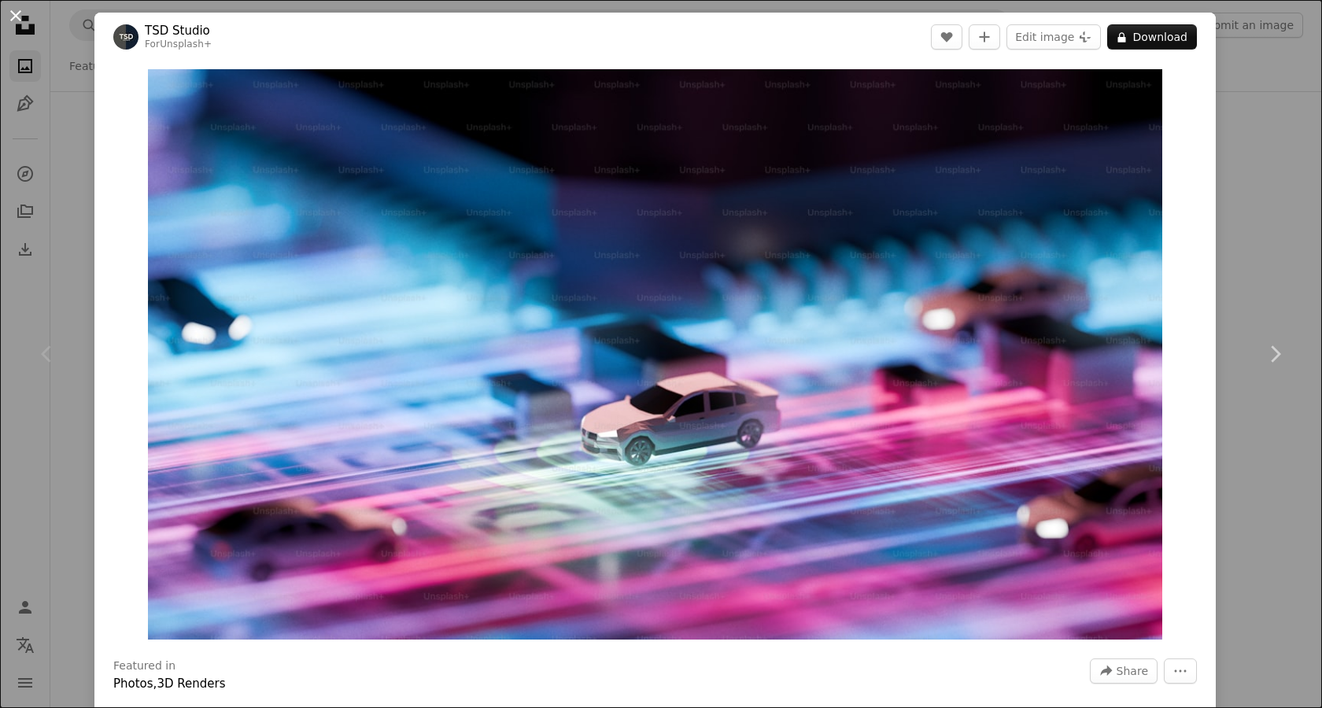
click at [17, 24] on button "An X shape" at bounding box center [15, 15] width 19 height 19
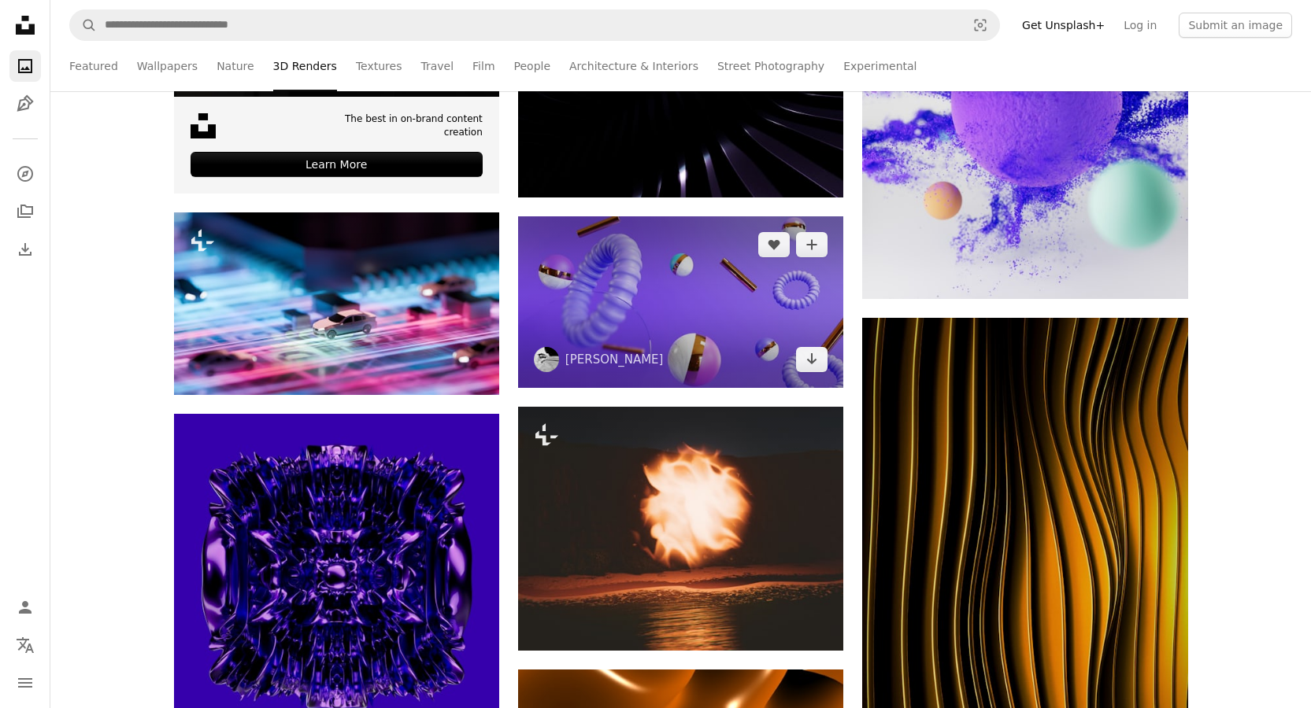
scroll to position [625, 0]
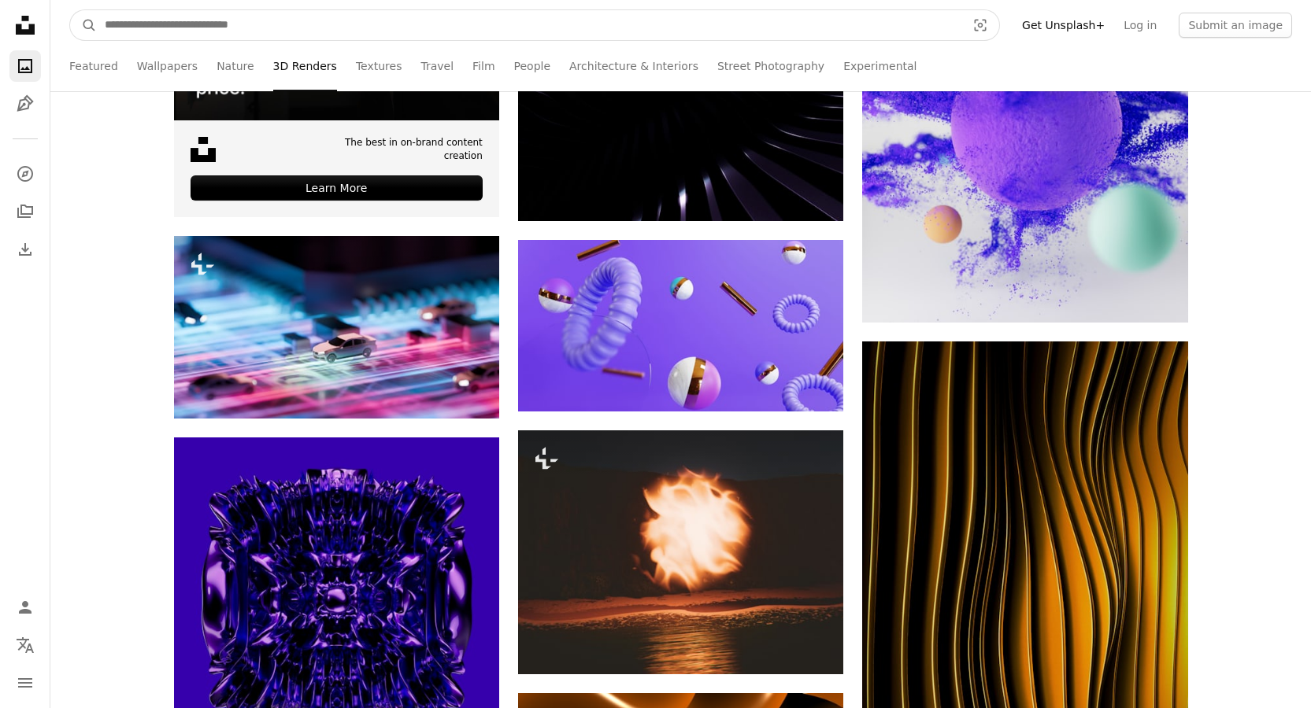
click at [797, 34] on input "Find visuals sitewide" at bounding box center [529, 25] width 864 height 30
type input "***"
click button "A magnifying glass" at bounding box center [83, 25] width 27 height 30
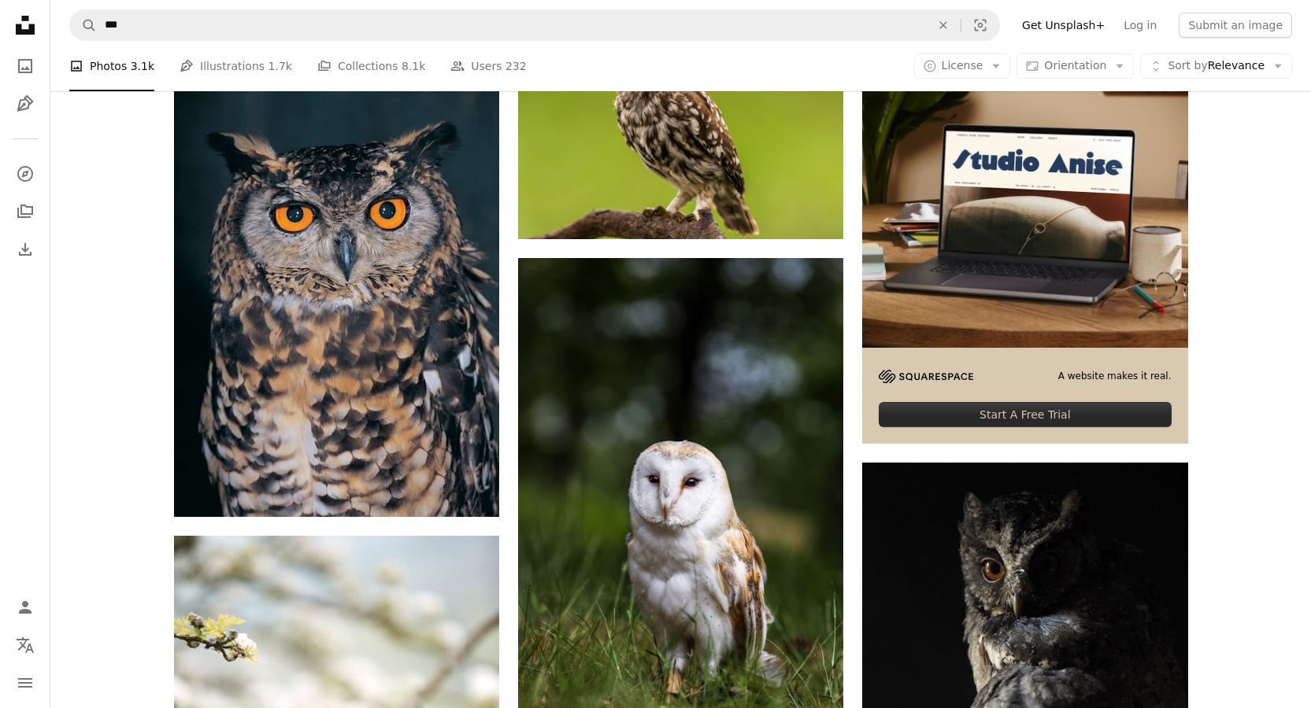
scroll to position [275, 0]
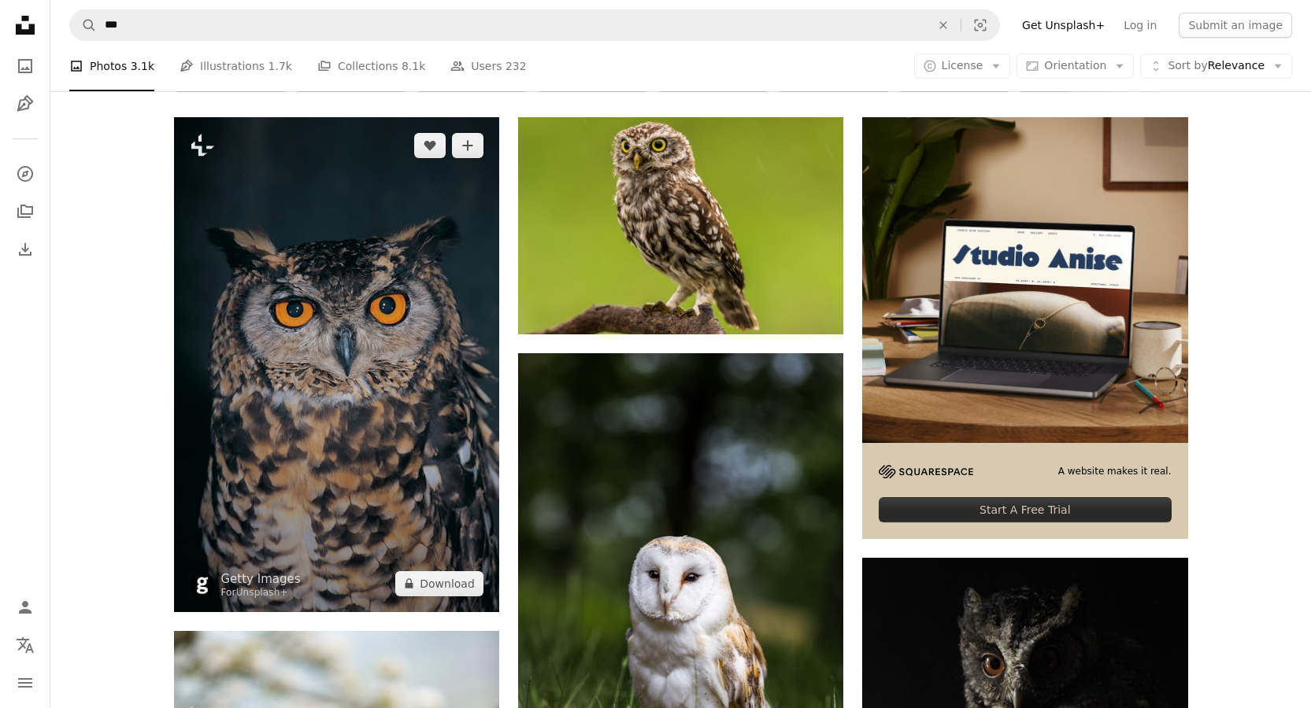
click at [449, 413] on img at bounding box center [336, 364] width 325 height 494
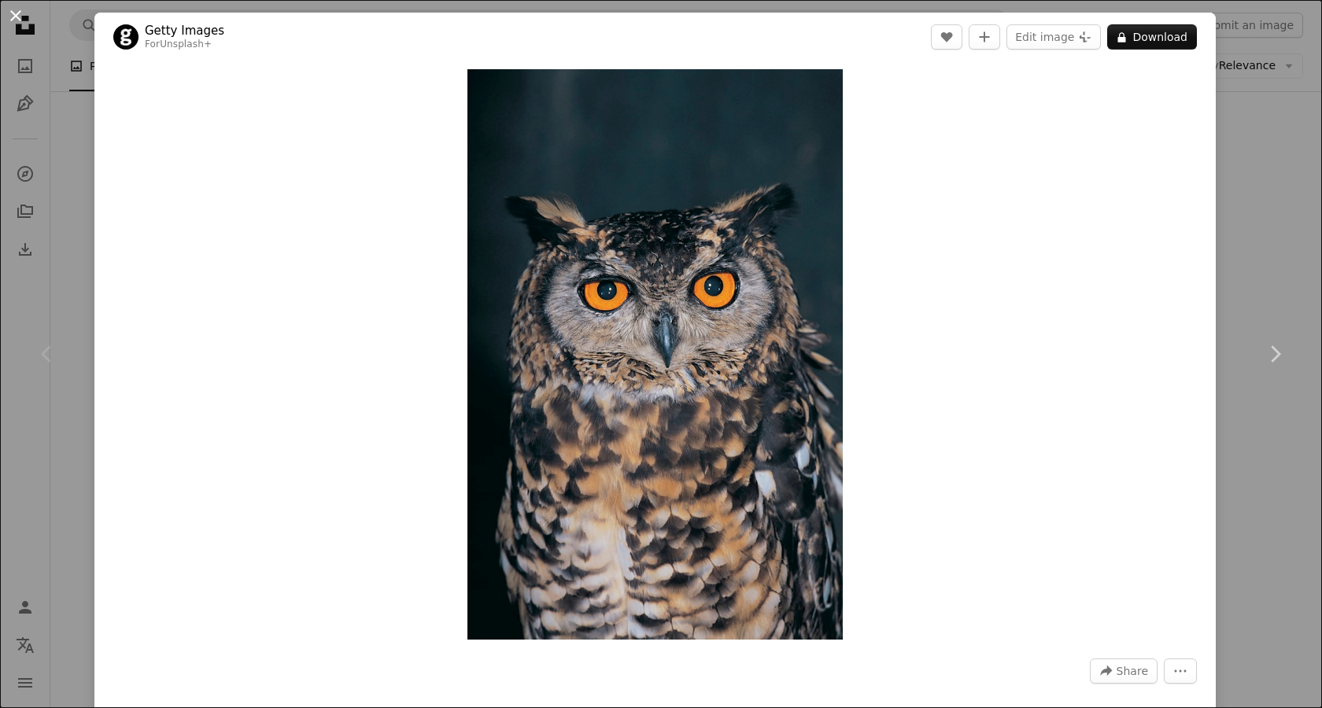
click at [13, 19] on button "An X shape" at bounding box center [15, 15] width 19 height 19
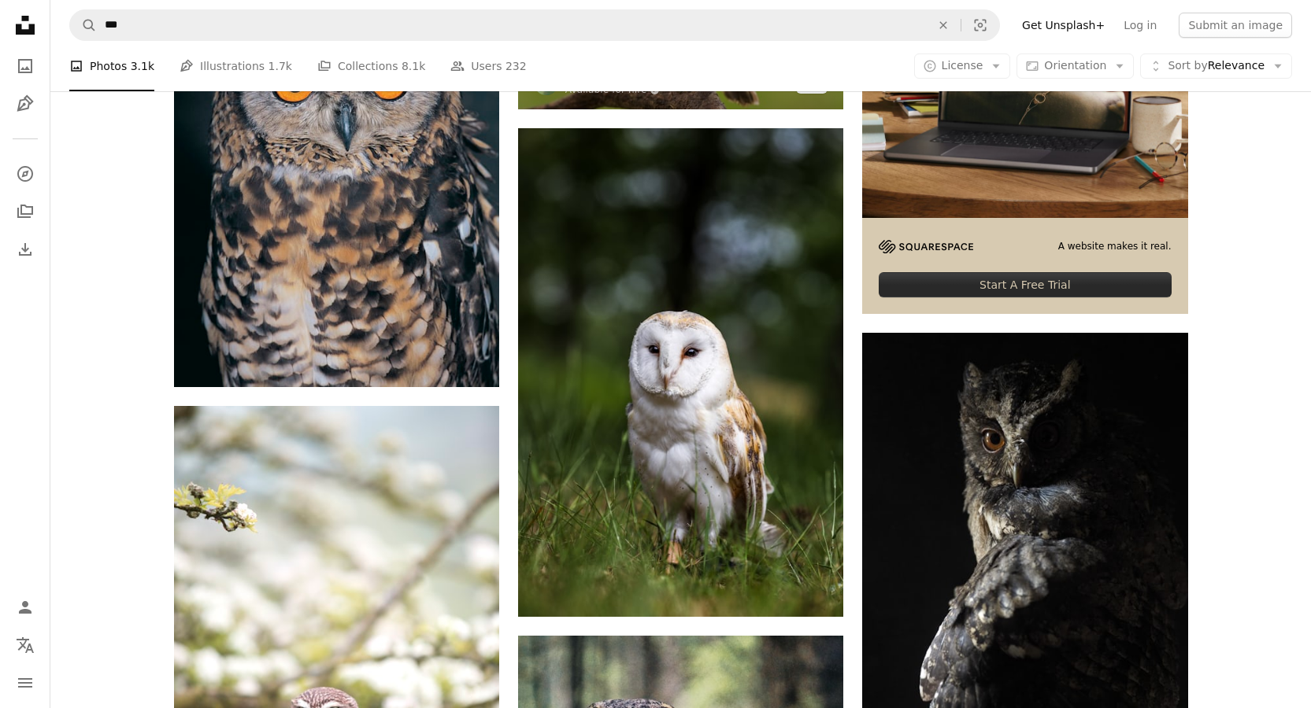
scroll to position [527, 0]
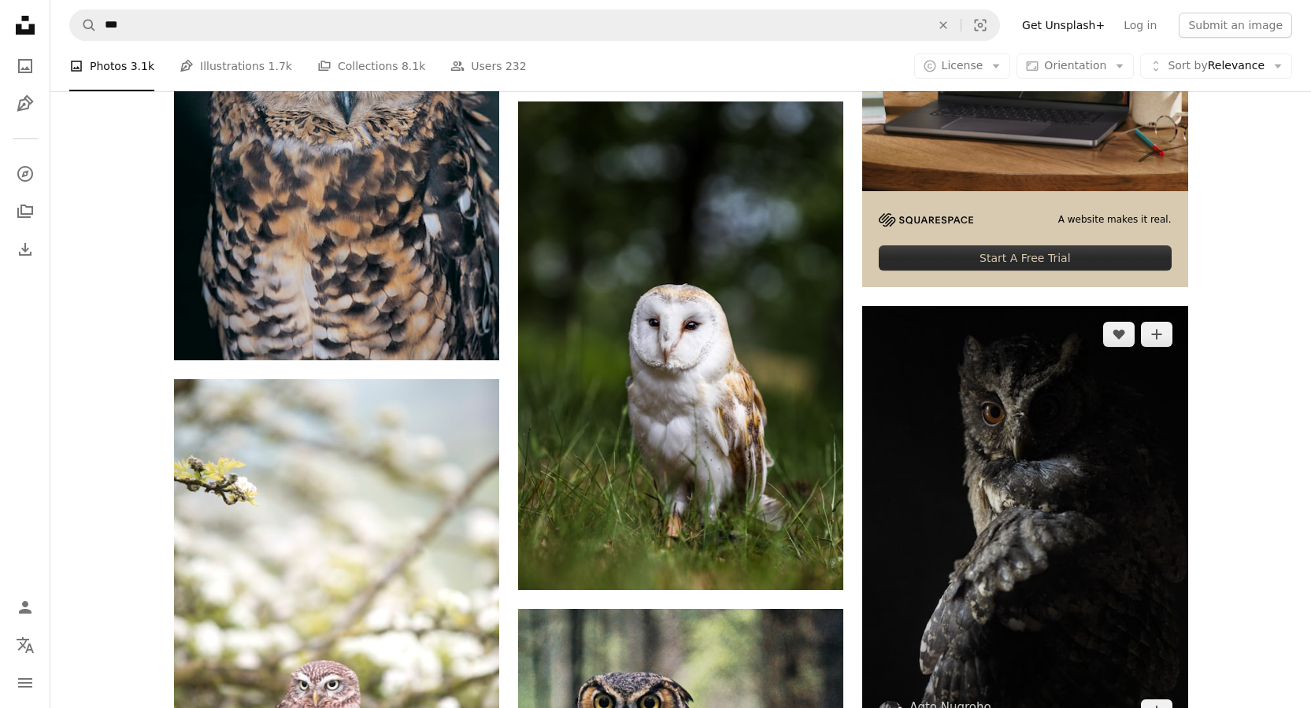
click at [959, 540] on img at bounding box center [1024, 523] width 325 height 434
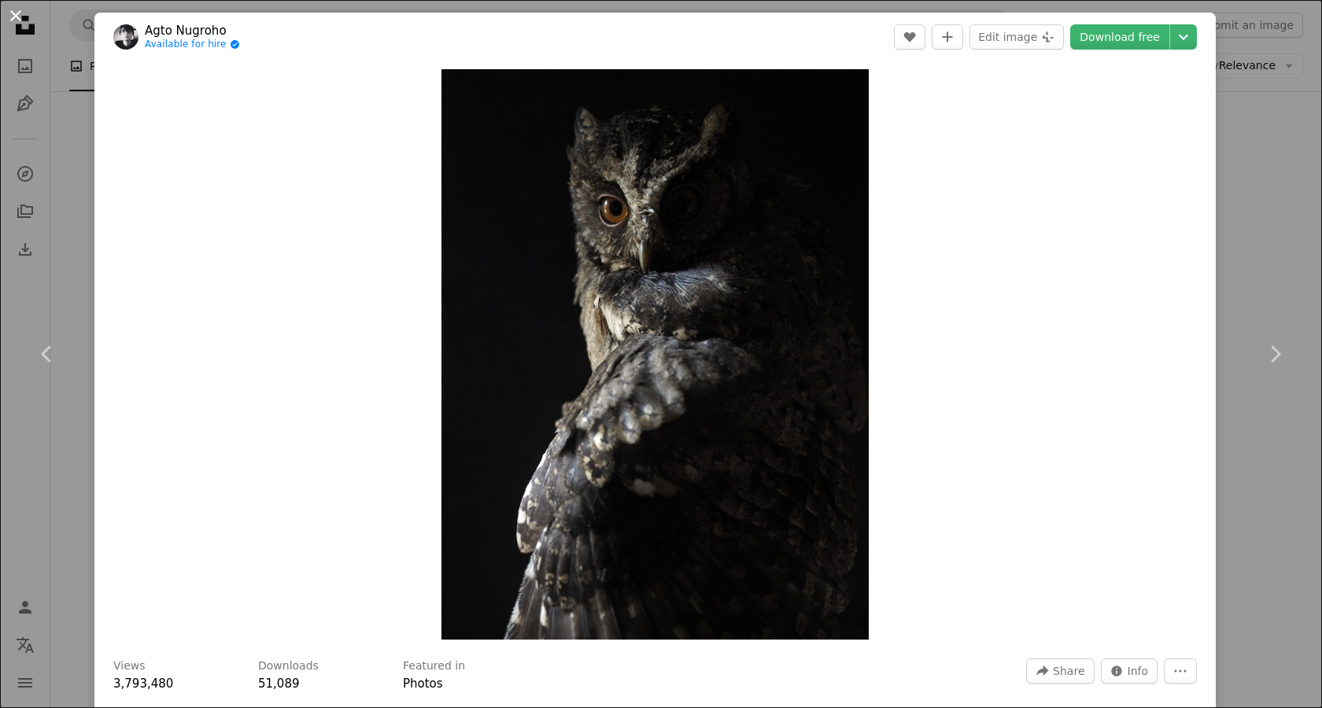
click at [17, 20] on button "An X shape" at bounding box center [15, 15] width 19 height 19
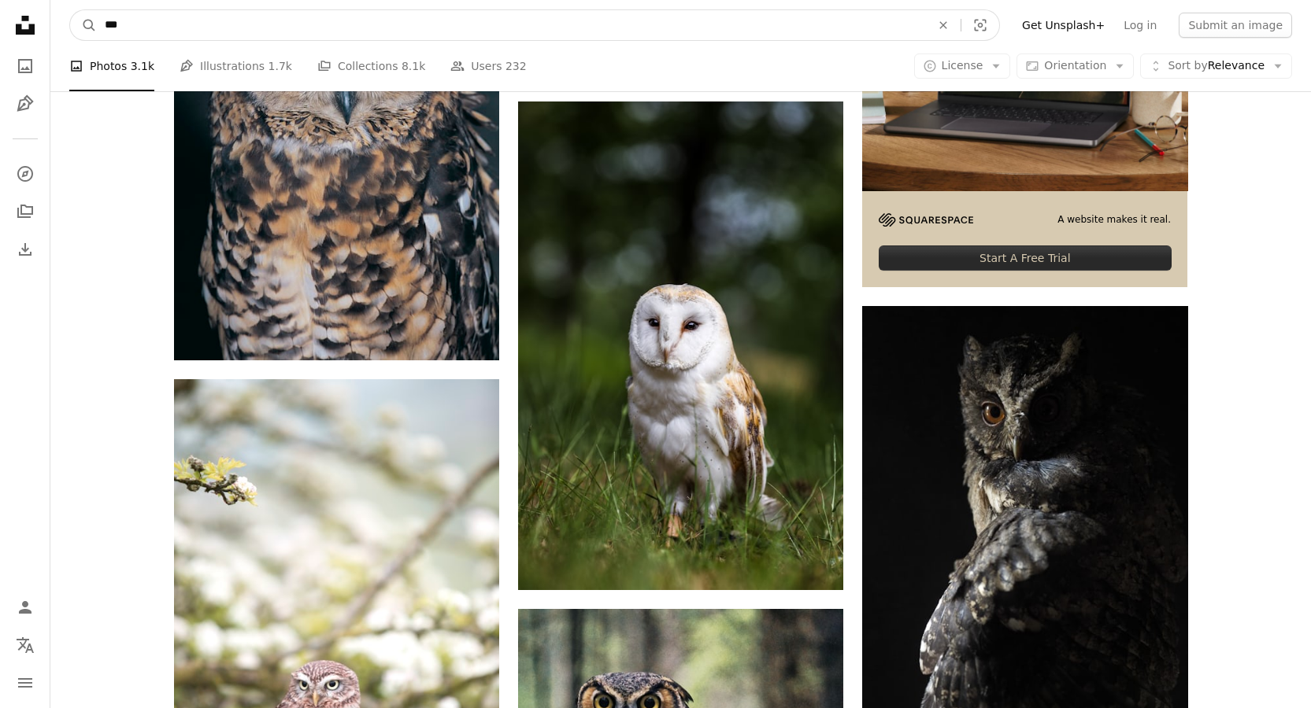
click at [274, 24] on input "***" at bounding box center [511, 25] width 829 height 30
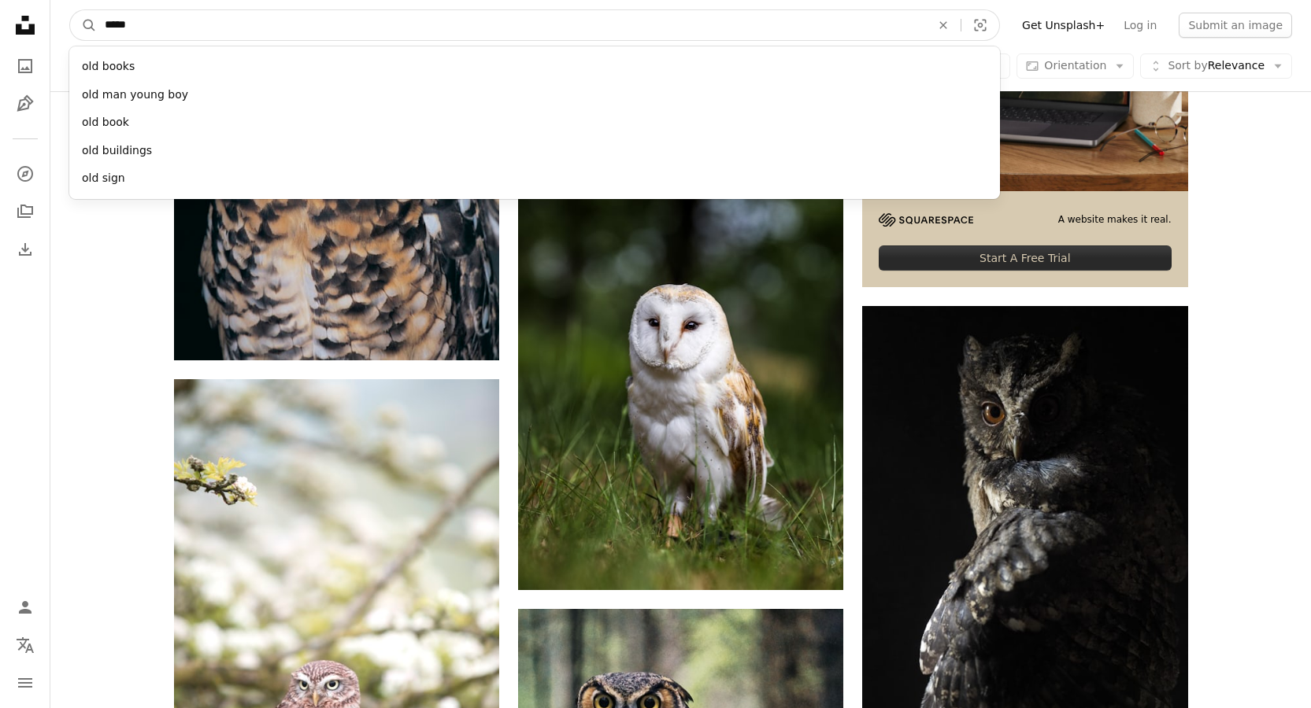
type input "******"
click button "A magnifying glass" at bounding box center [83, 25] width 27 height 30
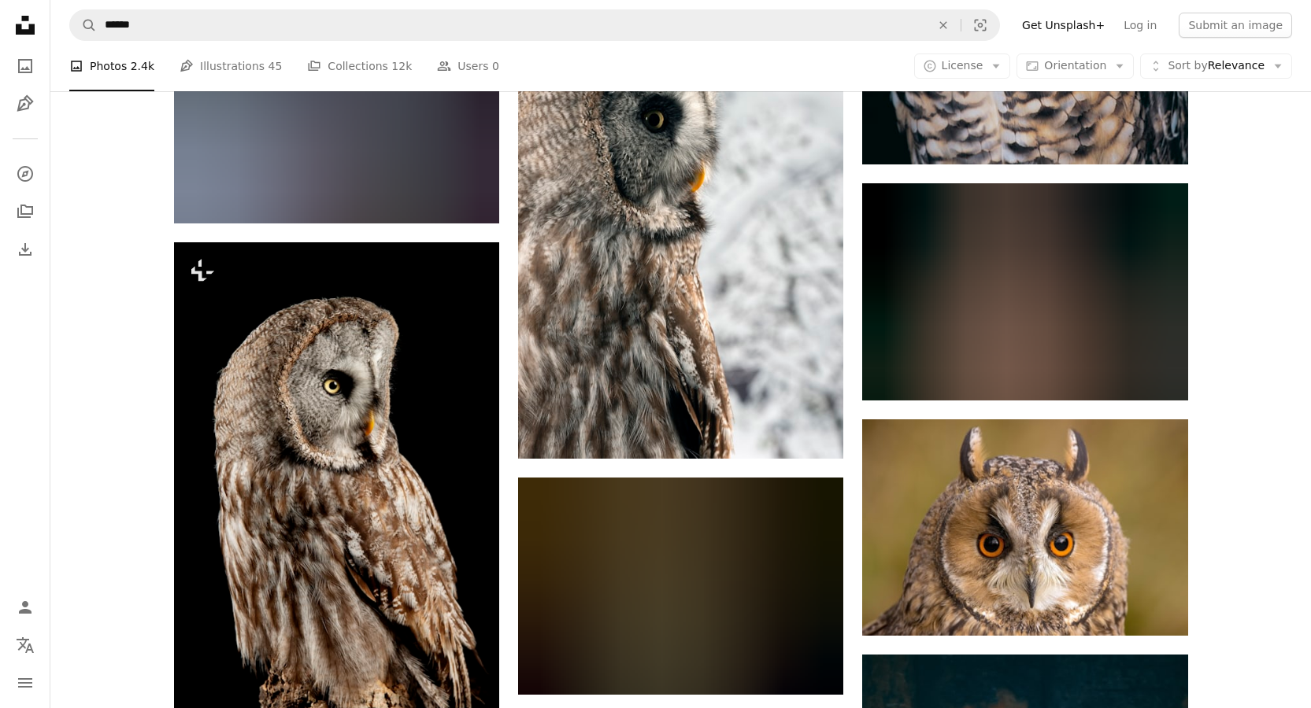
scroll to position [1403, 0]
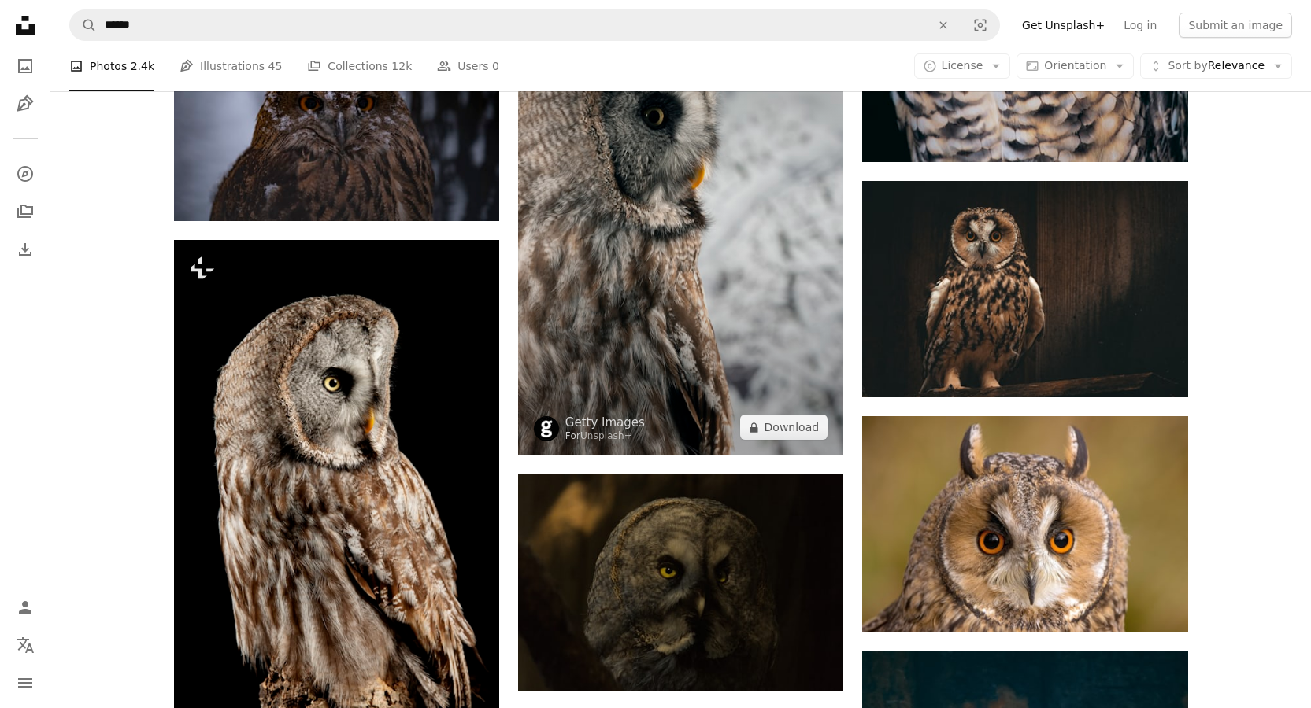
click at [641, 275] on img at bounding box center [680, 212] width 325 height 487
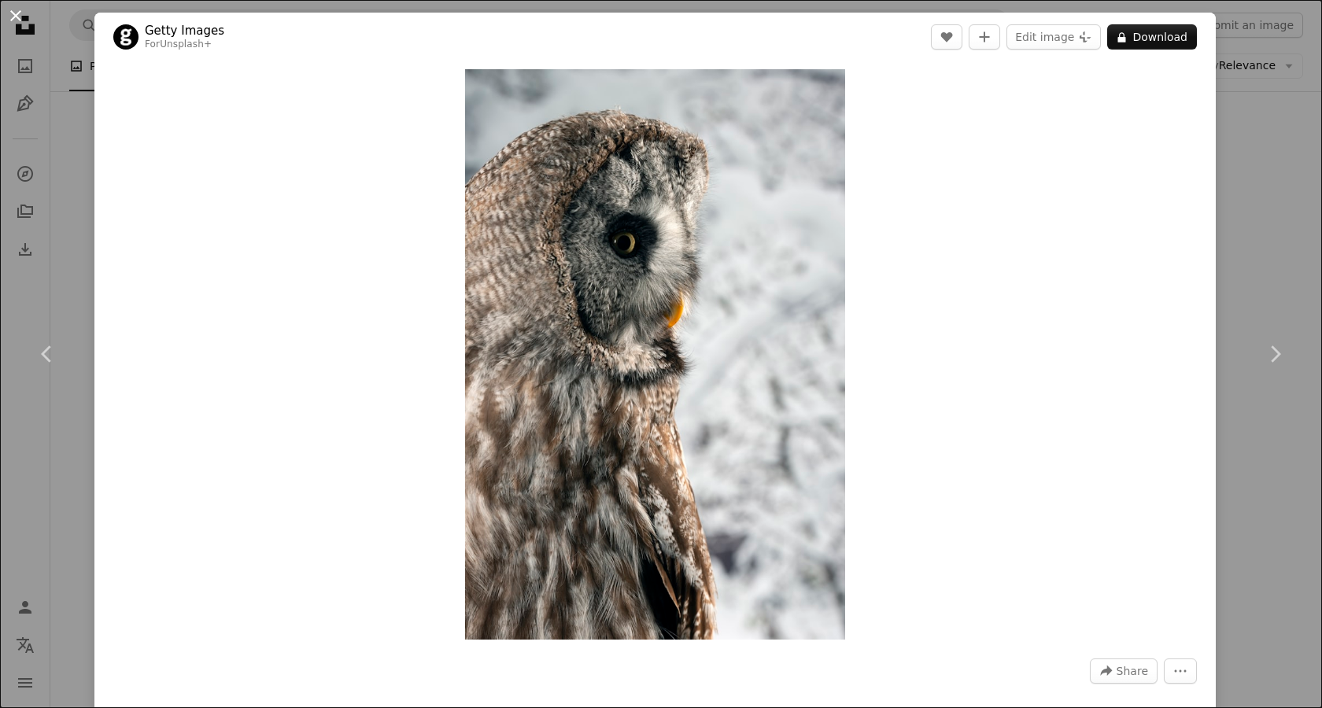
click at [20, 12] on button "An X shape" at bounding box center [15, 15] width 19 height 19
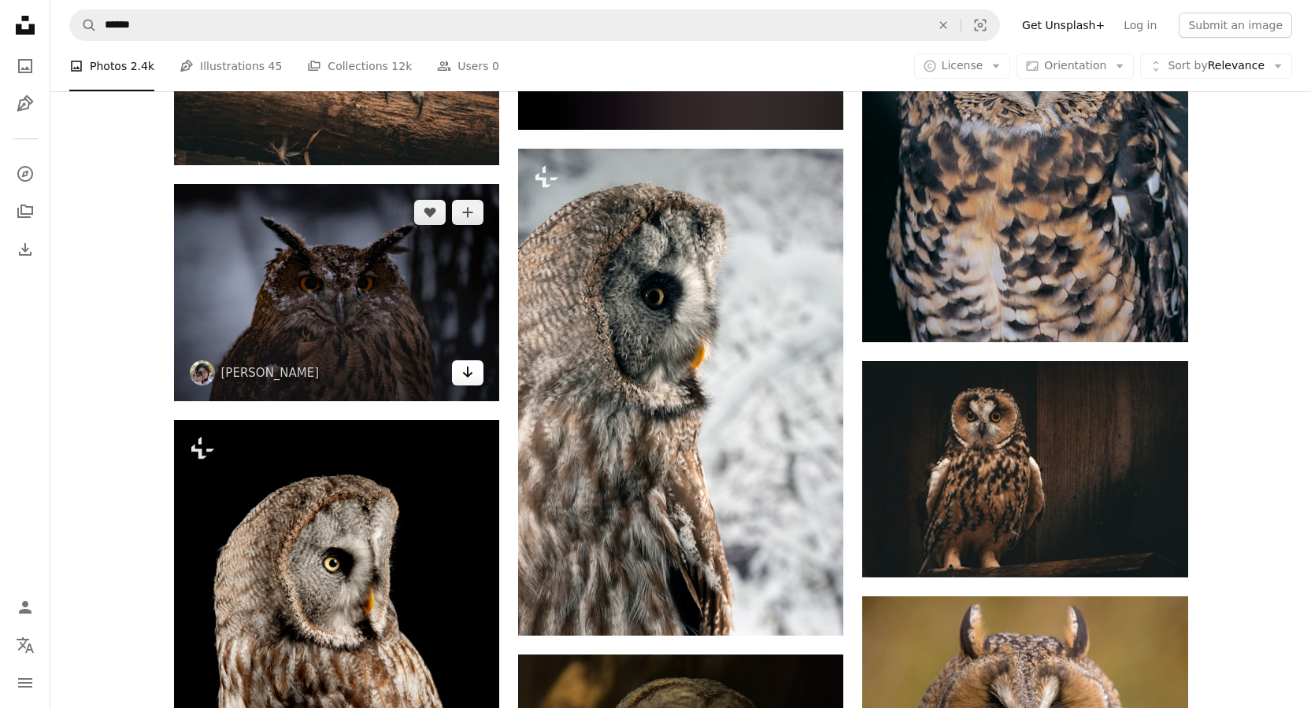
scroll to position [926, 0]
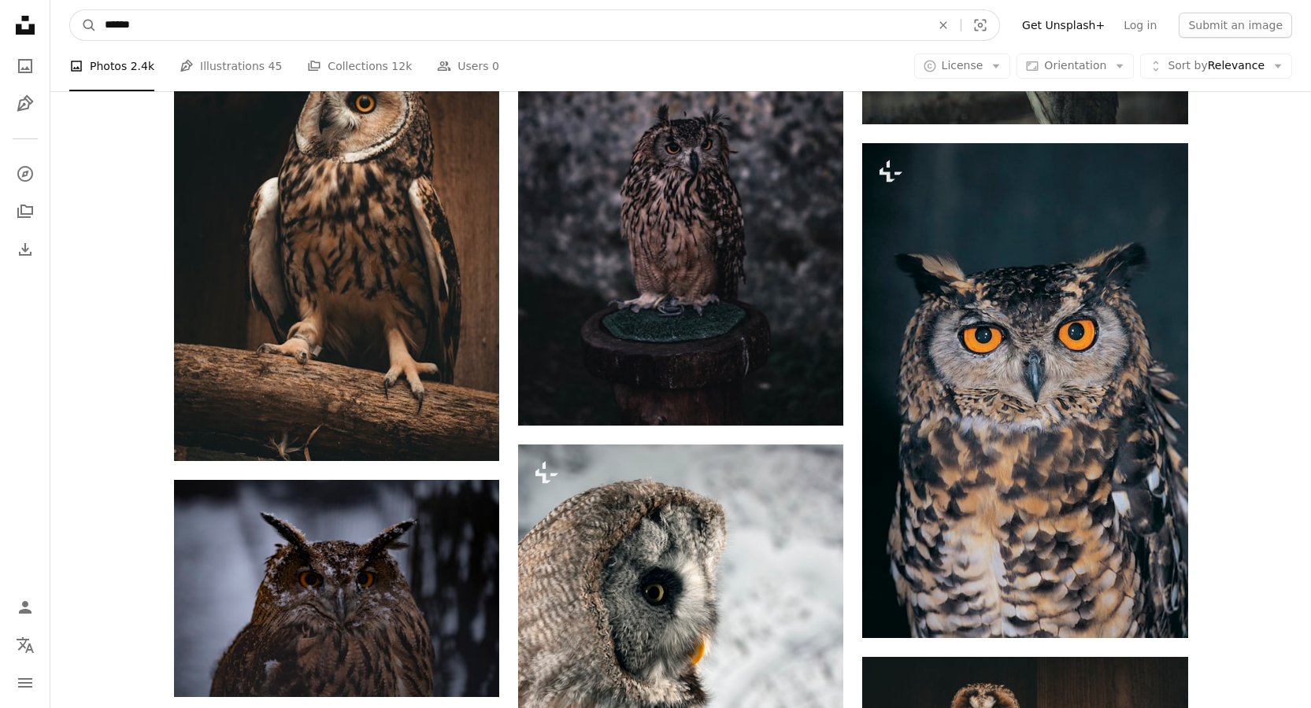
click at [102, 24] on input "******" at bounding box center [511, 25] width 829 height 30
type input "**********"
click button "A magnifying glass" at bounding box center [83, 25] width 27 height 30
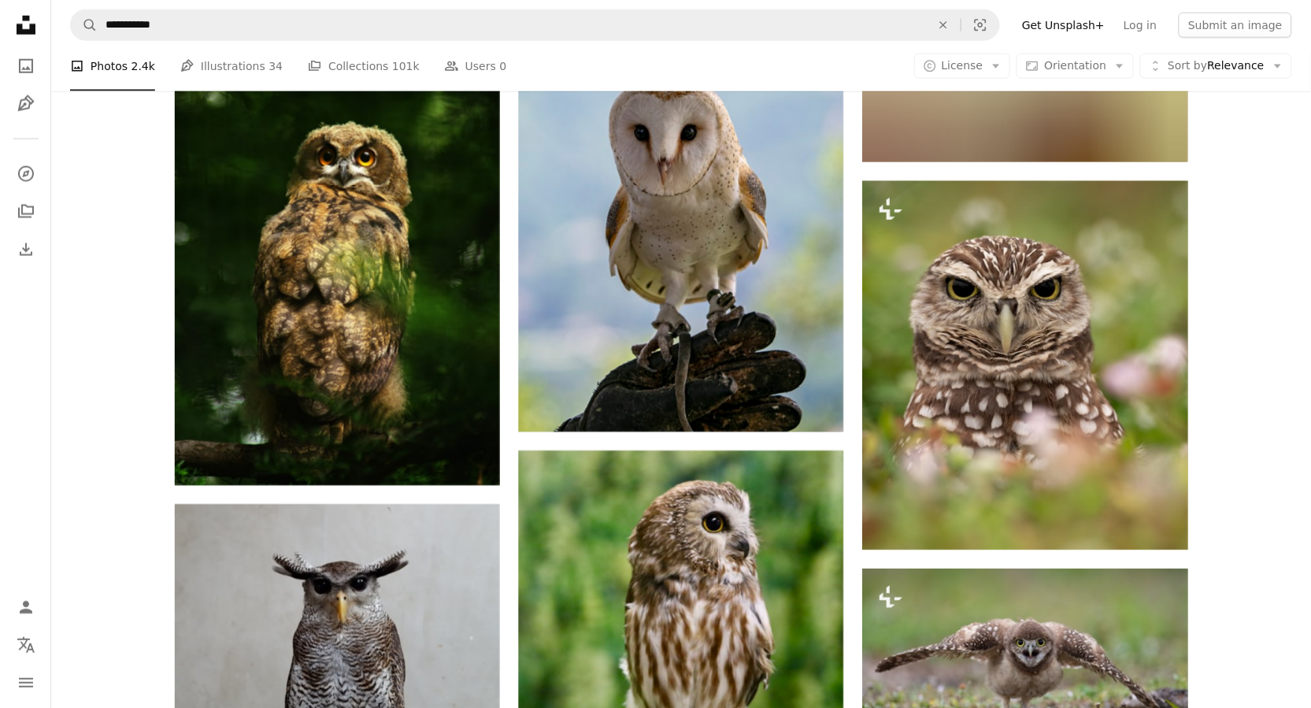
scroll to position [1609, 0]
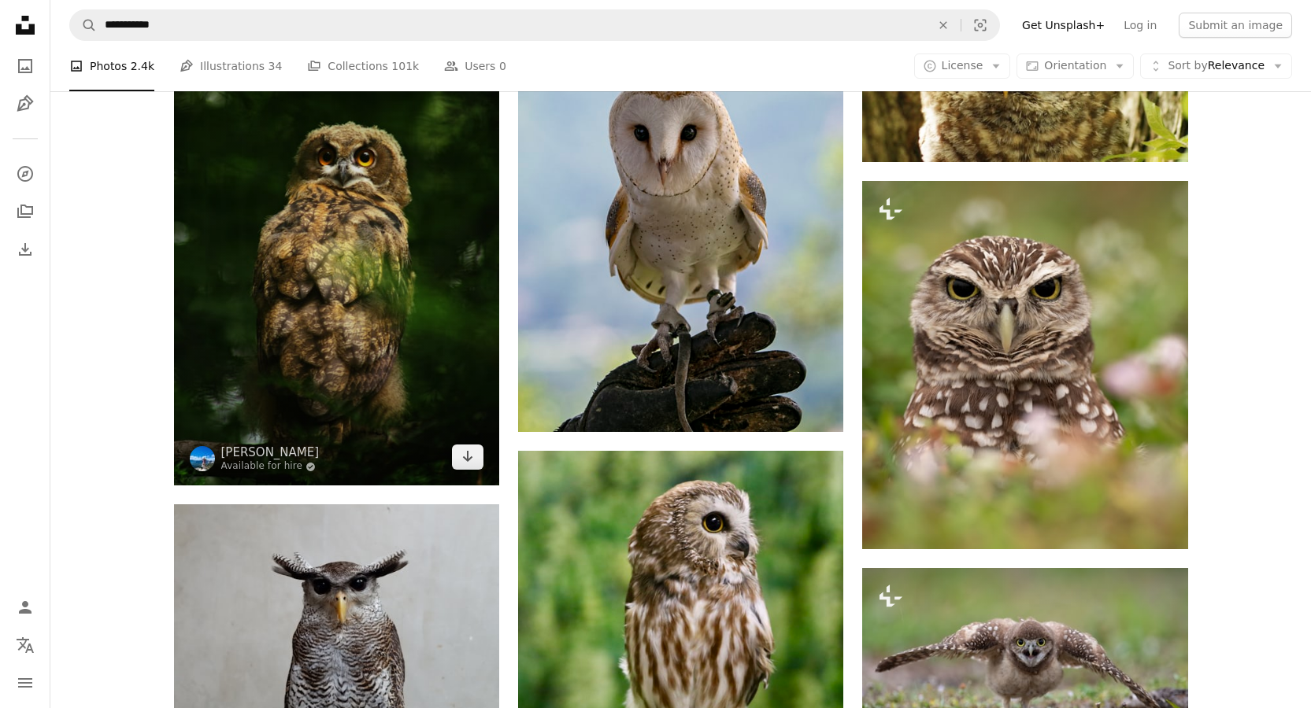
click at [370, 361] on img at bounding box center [336, 241] width 325 height 490
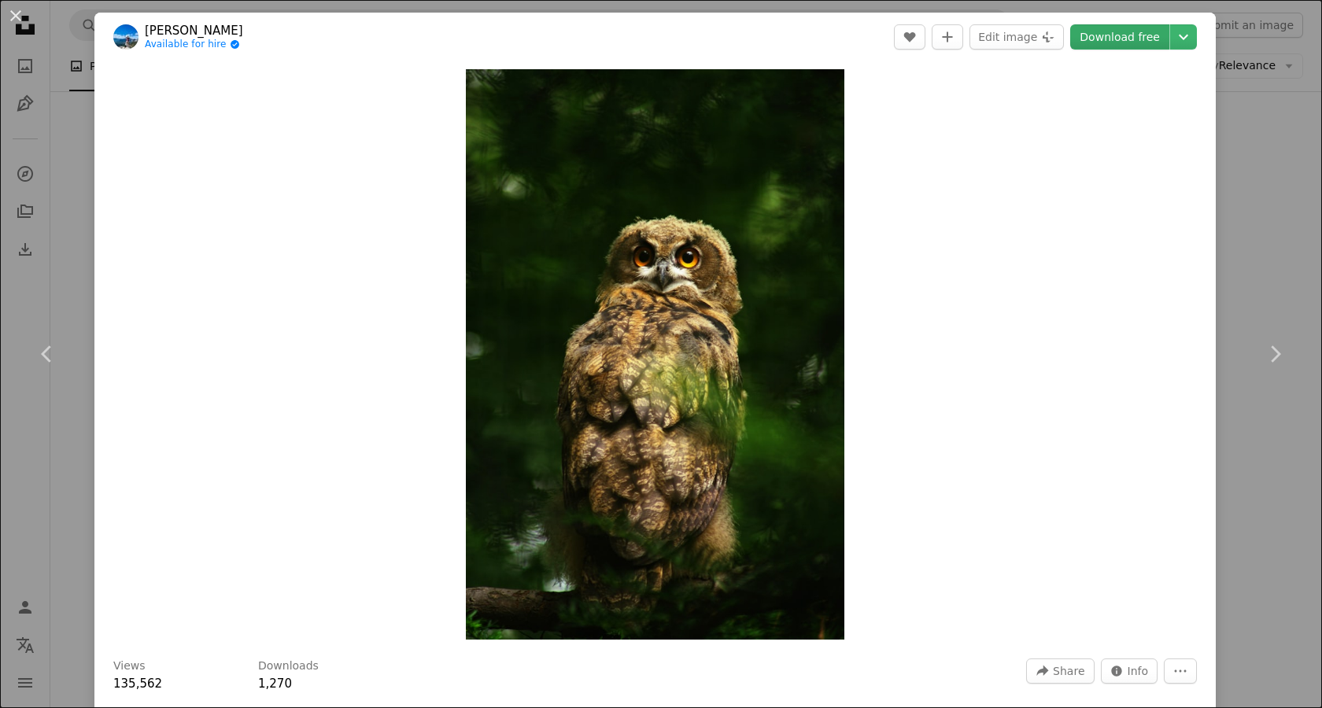
click at [1093, 30] on link "Download free" at bounding box center [1120, 36] width 99 height 25
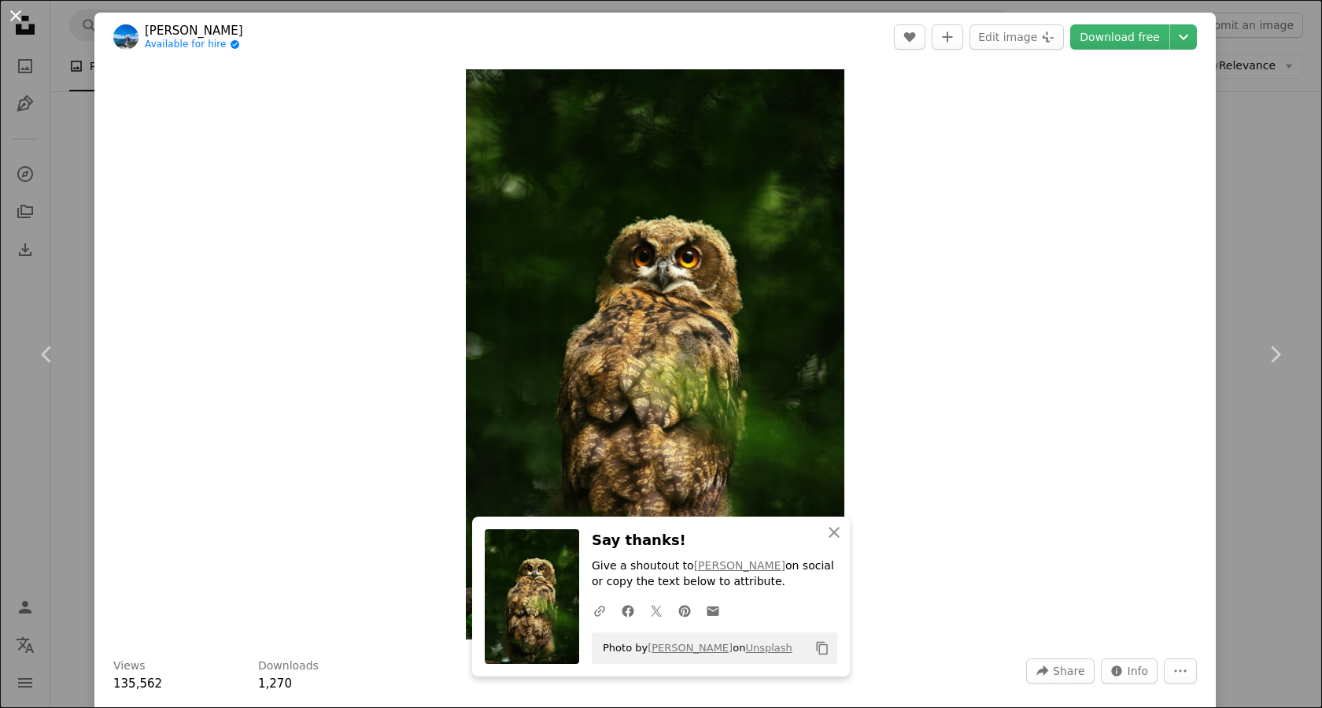
click at [13, 18] on button "An X shape" at bounding box center [15, 15] width 19 height 19
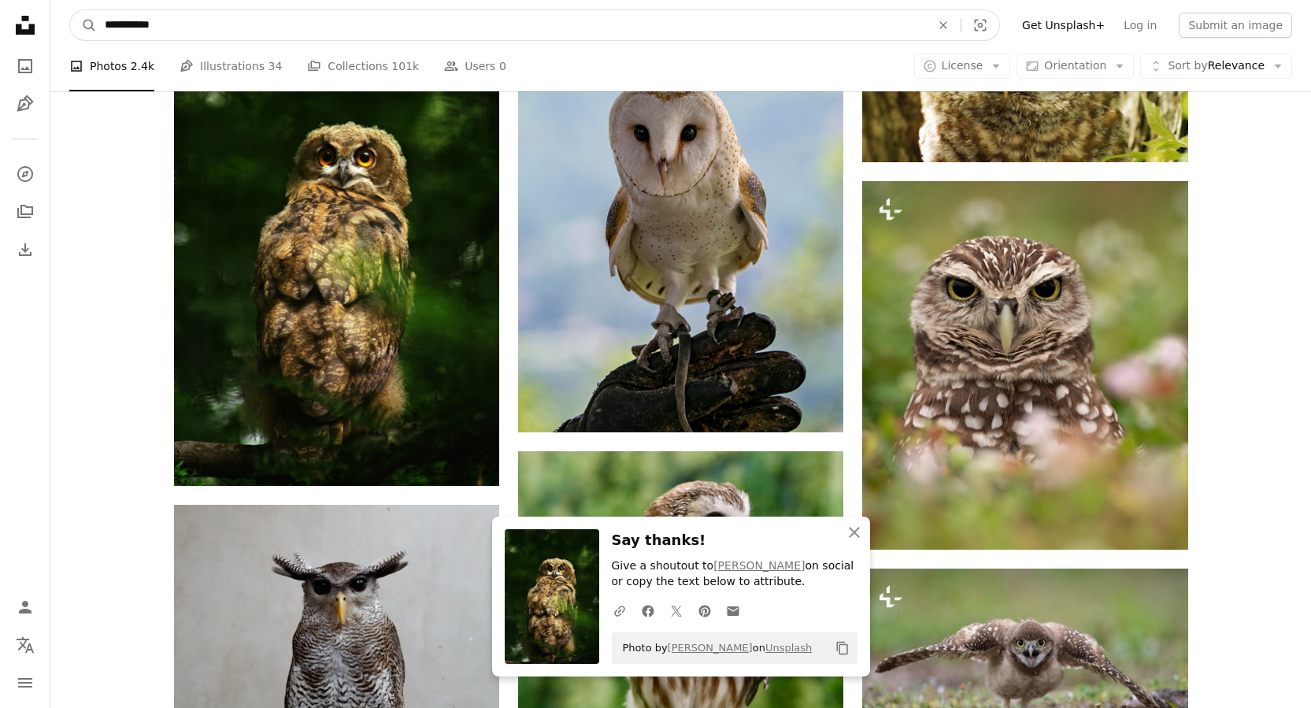
click at [114, 22] on input "**********" at bounding box center [511, 25] width 829 height 30
drag, startPoint x: 134, startPoint y: 22, endPoint x: 104, endPoint y: 21, distance: 29.9
click at [104, 22] on input "**********" at bounding box center [511, 25] width 829 height 30
type input "**********"
click button "A magnifying glass" at bounding box center [83, 25] width 27 height 30
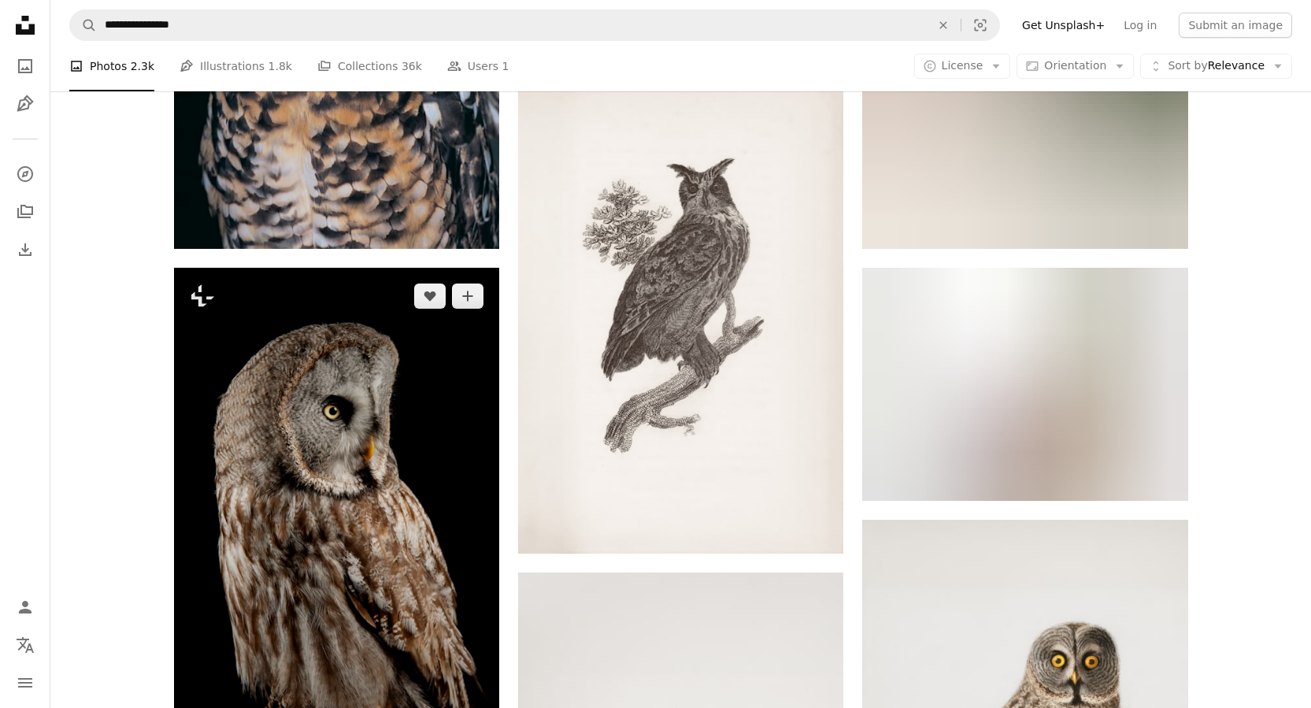
scroll to position [654, 0]
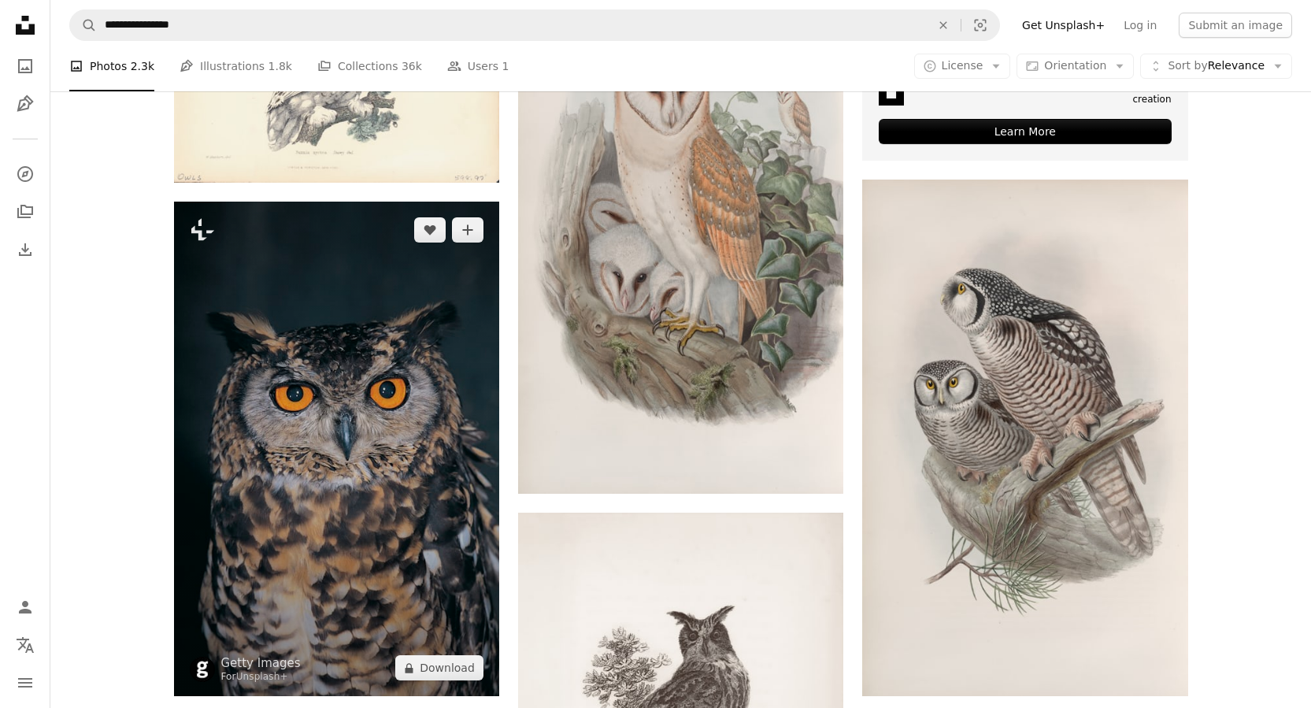
click at [420, 353] on img at bounding box center [336, 449] width 325 height 494
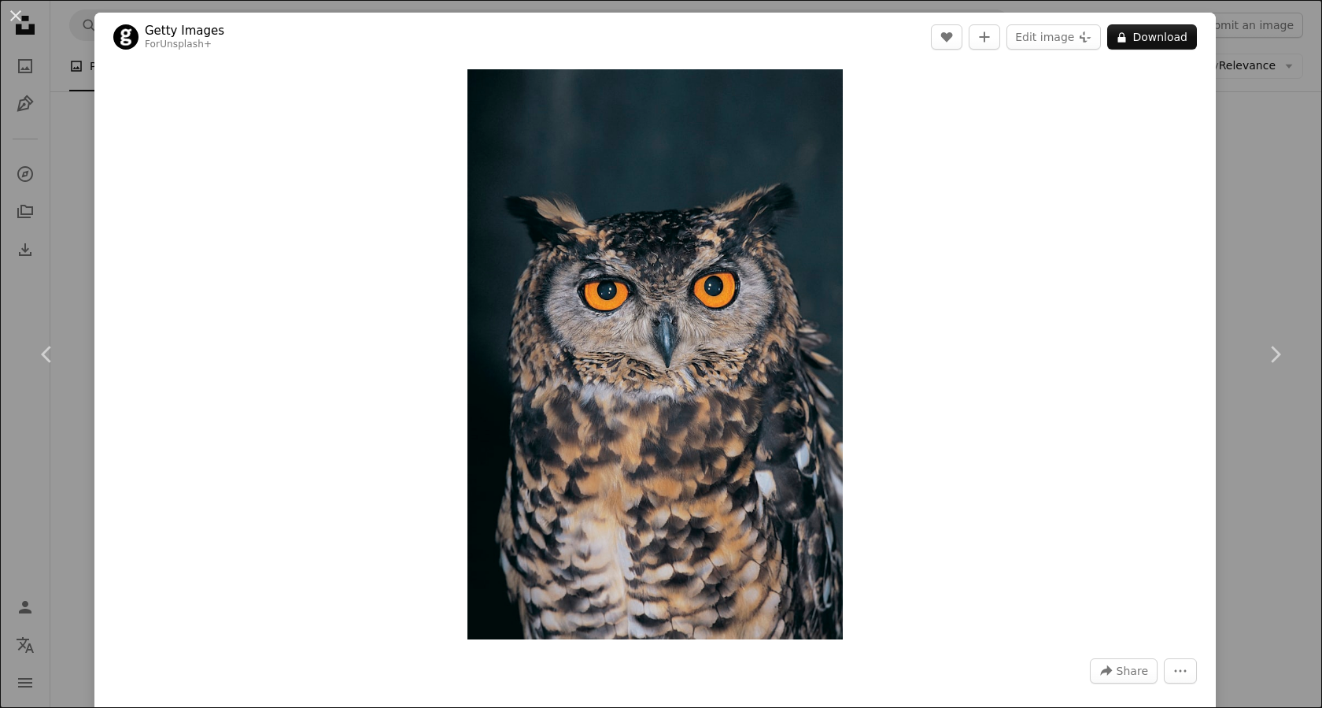
click at [24, 20] on button "An X shape" at bounding box center [15, 15] width 19 height 19
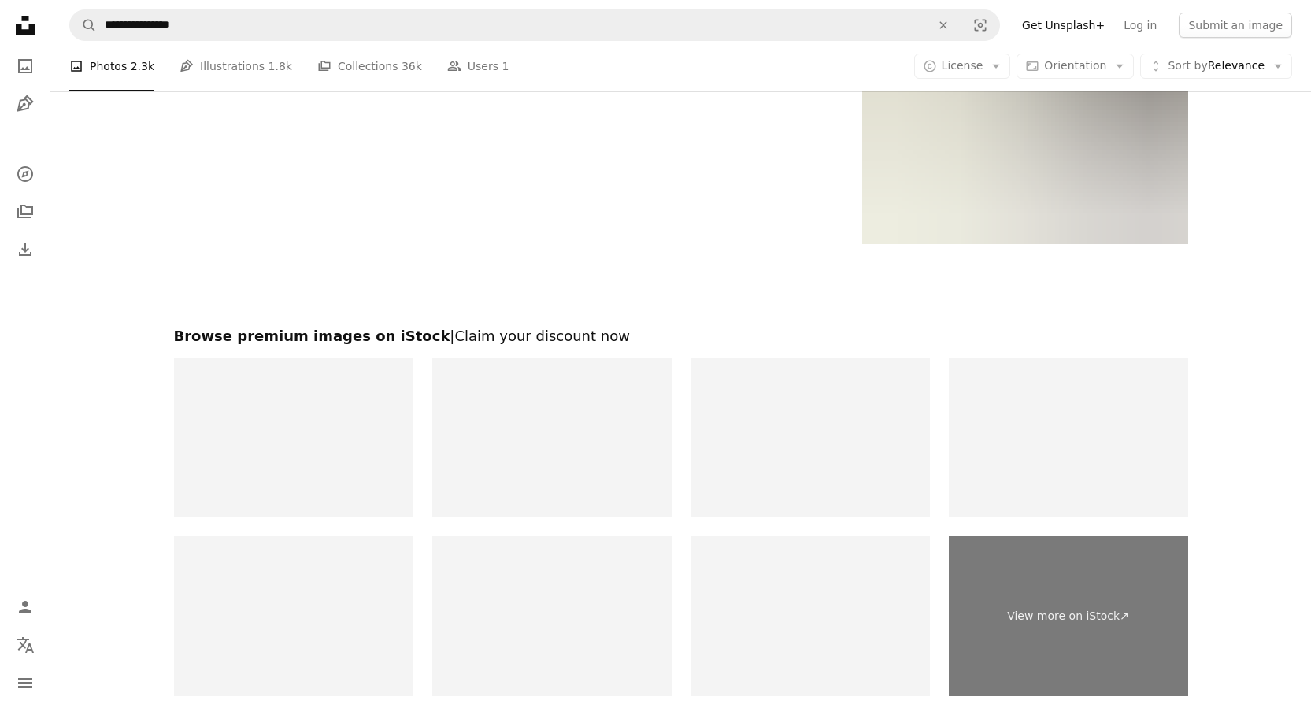
scroll to position [4162, 0]
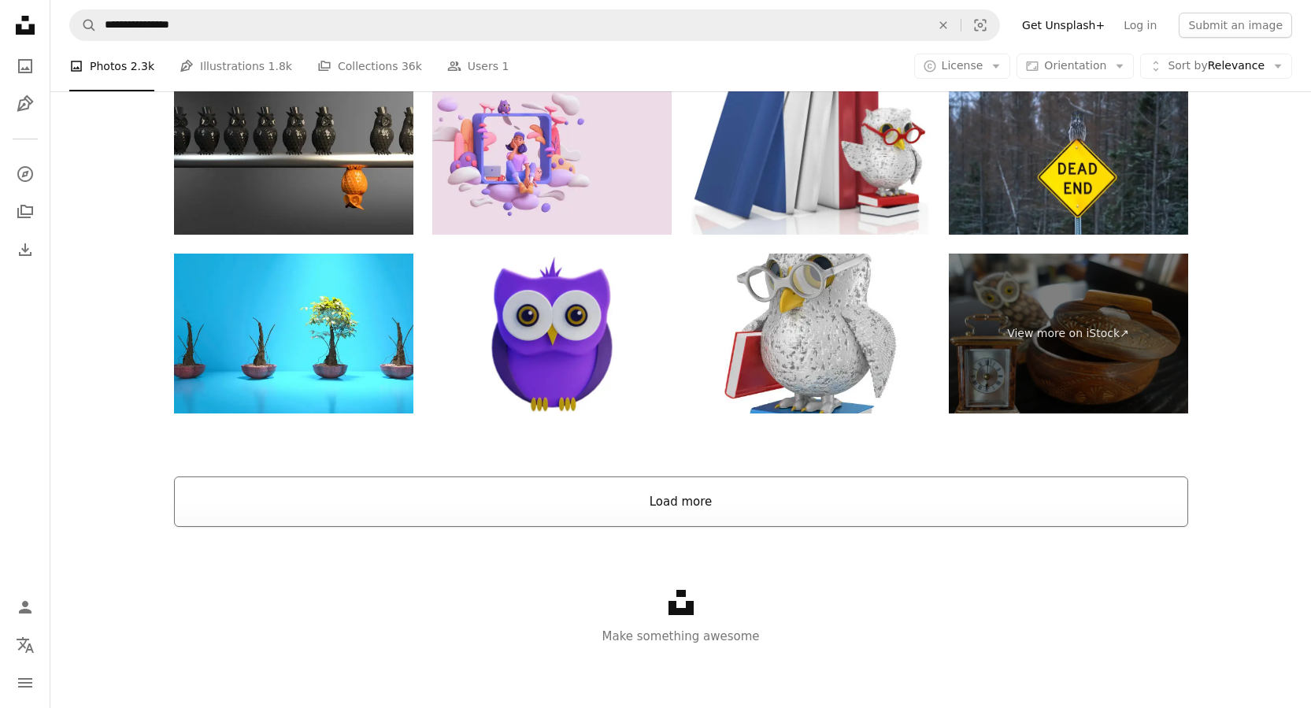
click at [723, 488] on button "Load more" at bounding box center [681, 501] width 1014 height 50
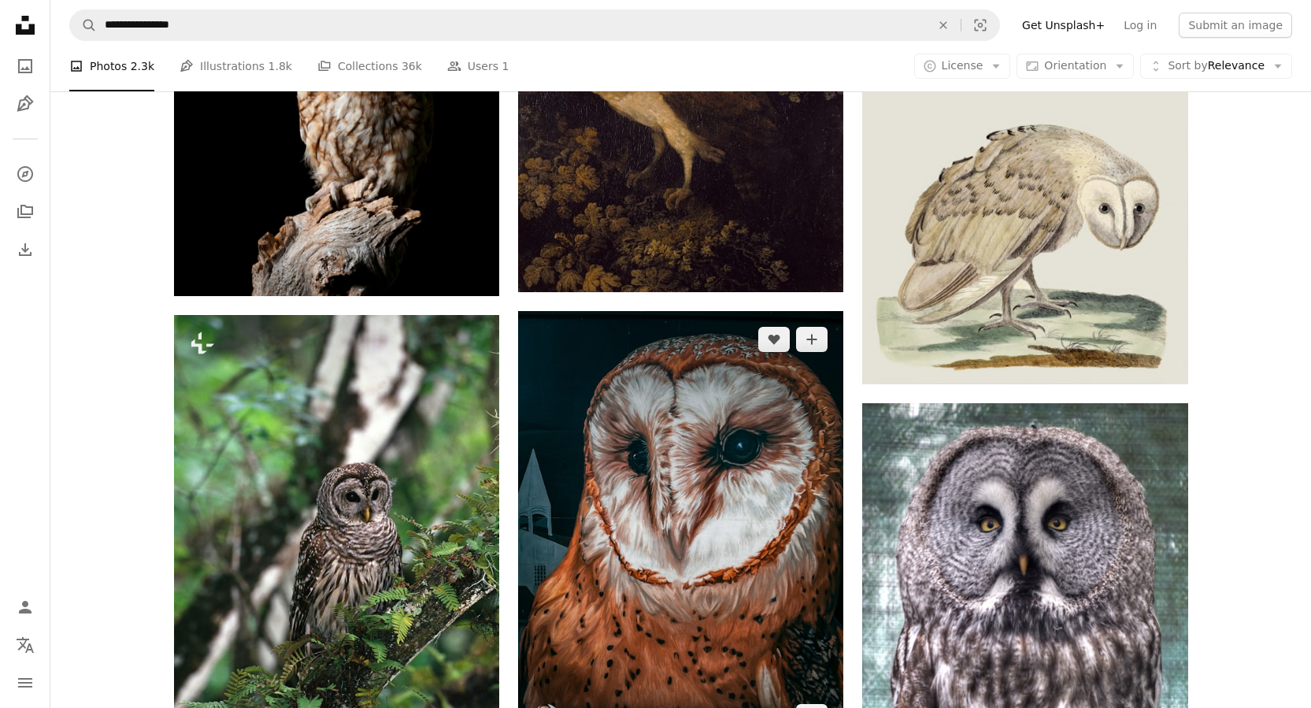
scroll to position [4861, 0]
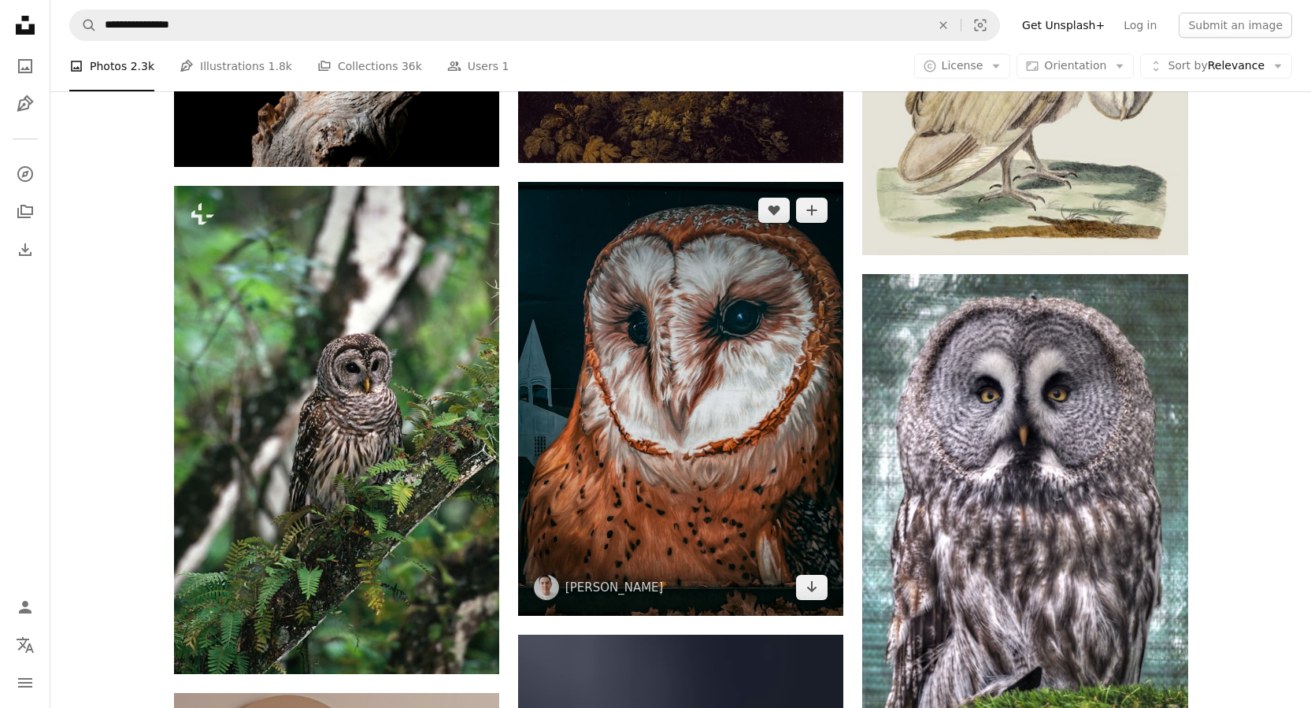
click at [712, 390] on img at bounding box center [680, 399] width 325 height 434
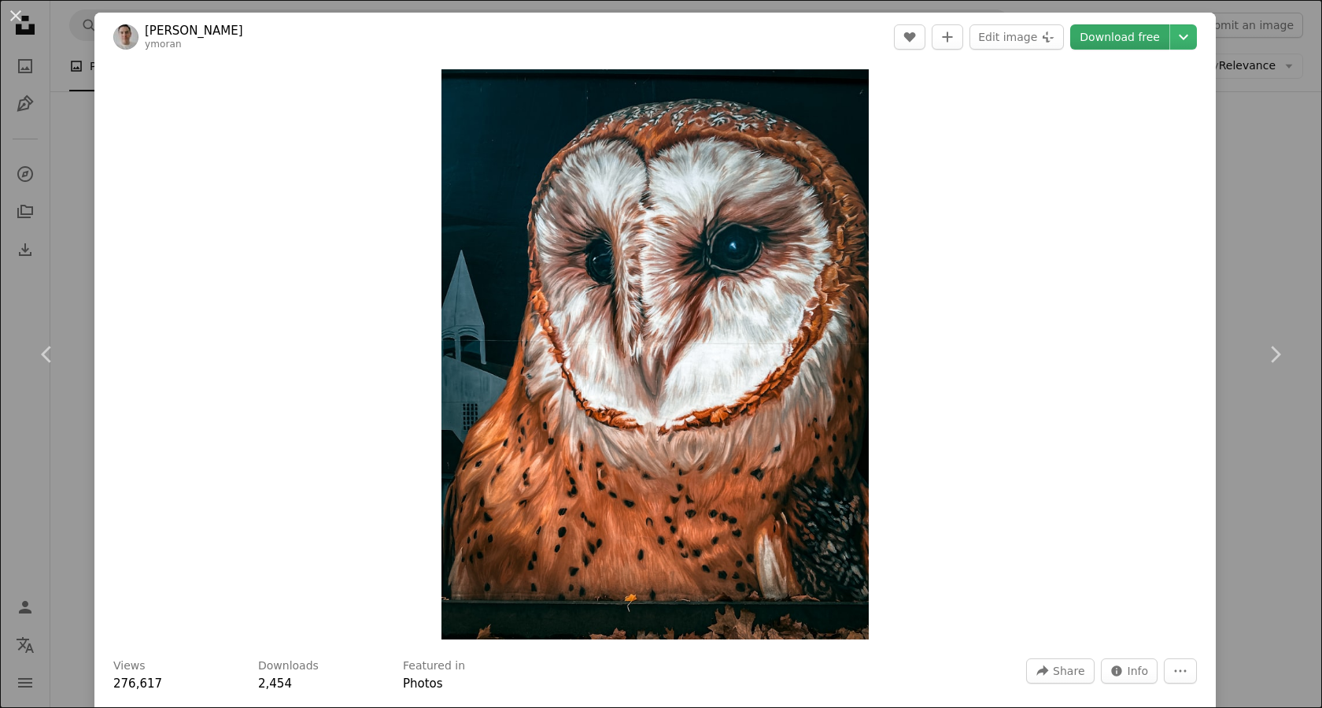
click at [1088, 49] on link "Download free" at bounding box center [1120, 36] width 99 height 25
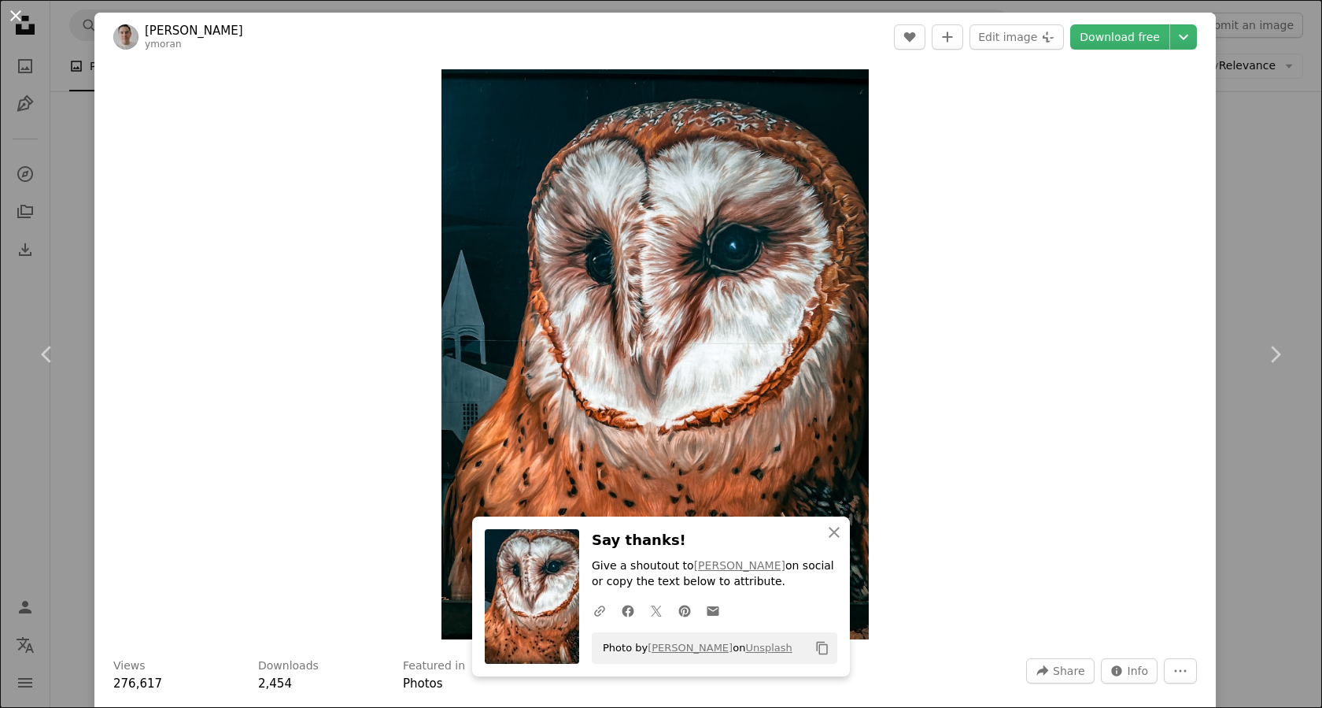
click at [19, 24] on button "An X shape" at bounding box center [15, 15] width 19 height 19
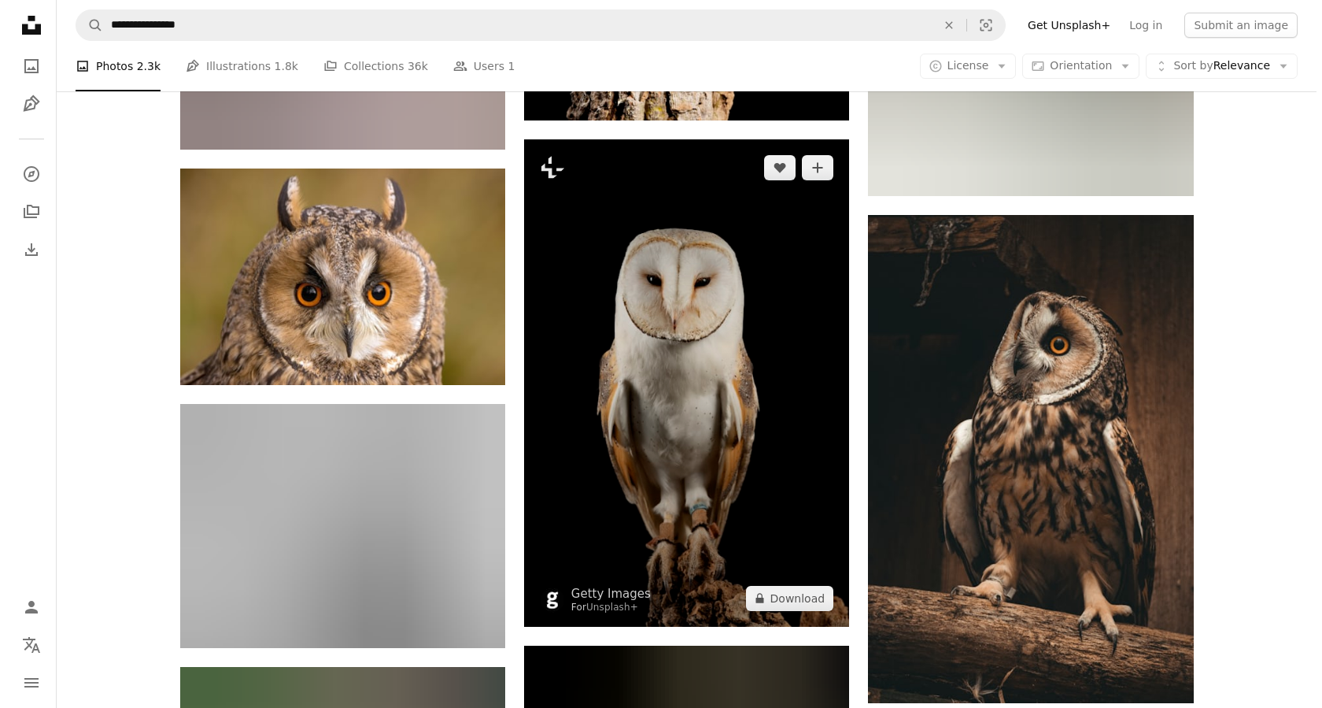
scroll to position [6879, 0]
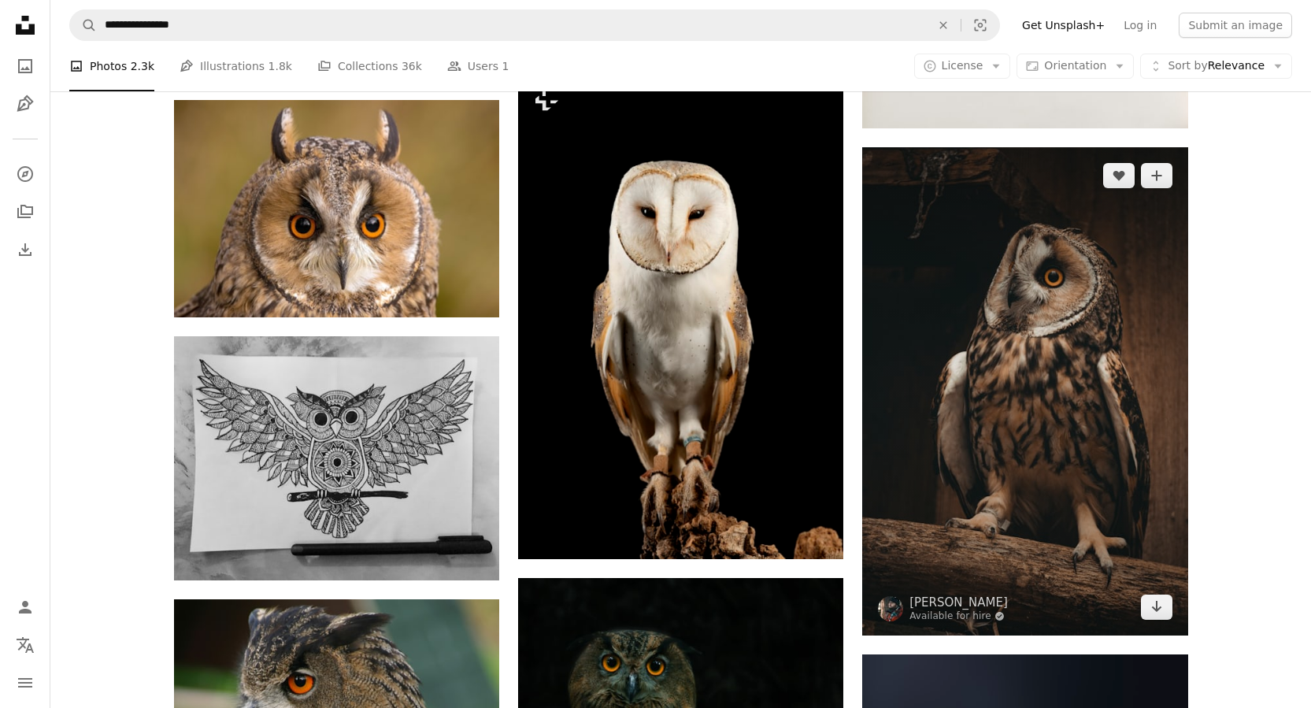
click at [985, 240] on img at bounding box center [1024, 391] width 325 height 488
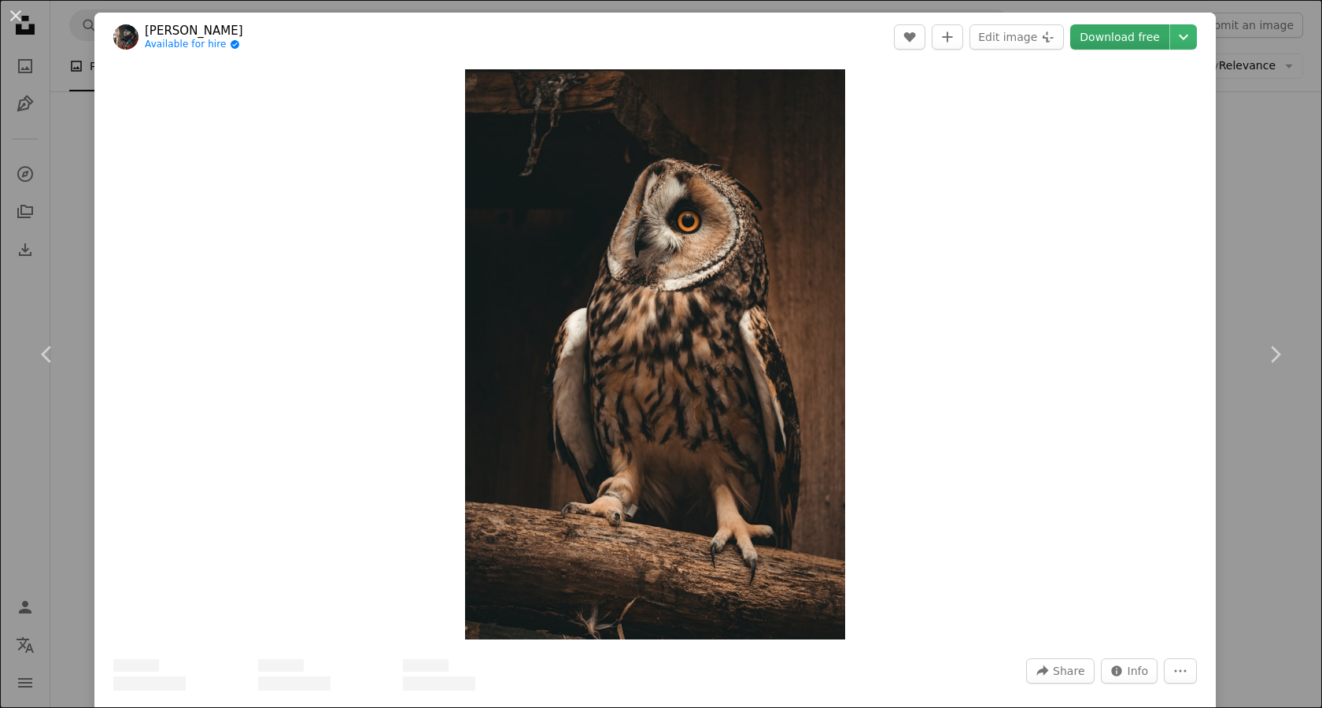
click at [1085, 43] on link "Download free" at bounding box center [1120, 36] width 99 height 25
